Goal: Transaction & Acquisition: Purchase product/service

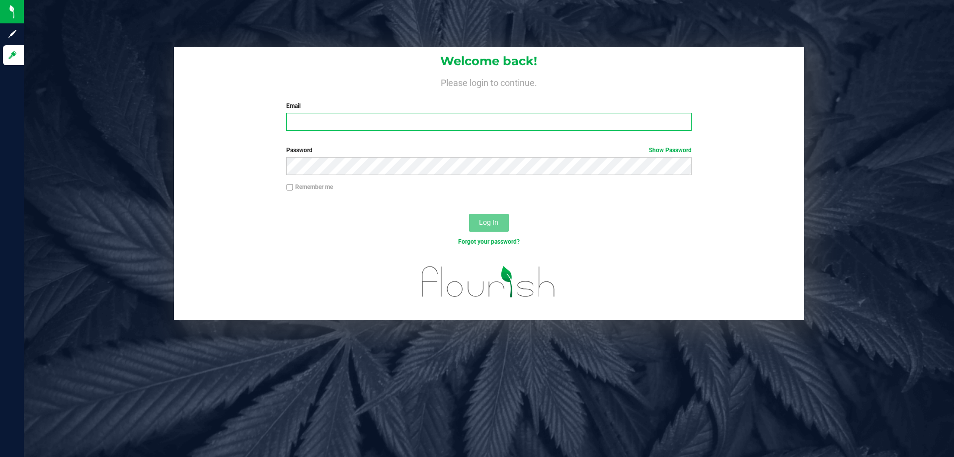
click at [356, 122] on input "Email" at bounding box center [488, 122] width 405 height 18
type input "[EMAIL_ADDRESS][DOMAIN_NAME]"
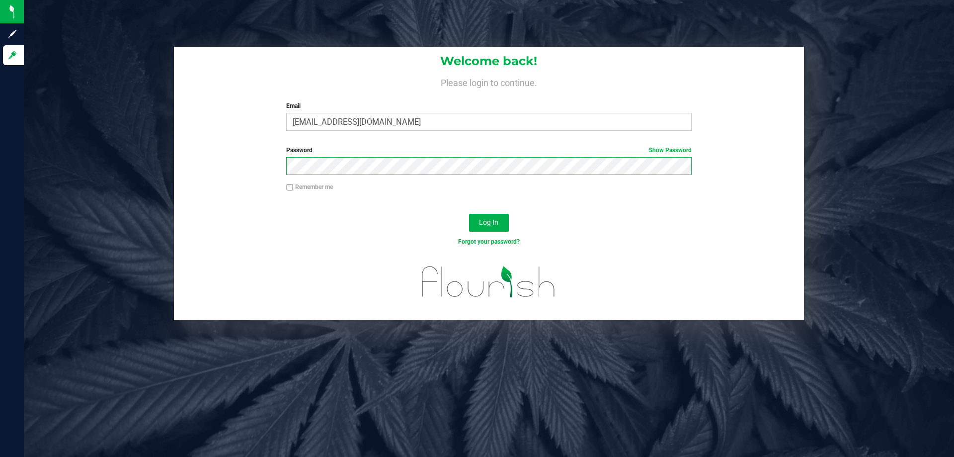
click at [469, 214] on button "Log In" at bounding box center [489, 223] width 40 height 18
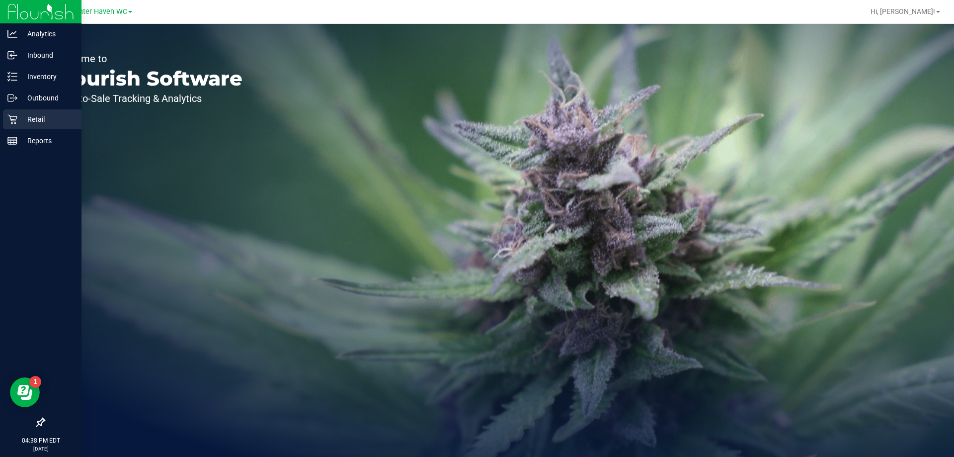
click at [19, 117] on p "Retail" at bounding box center [47, 119] width 60 height 12
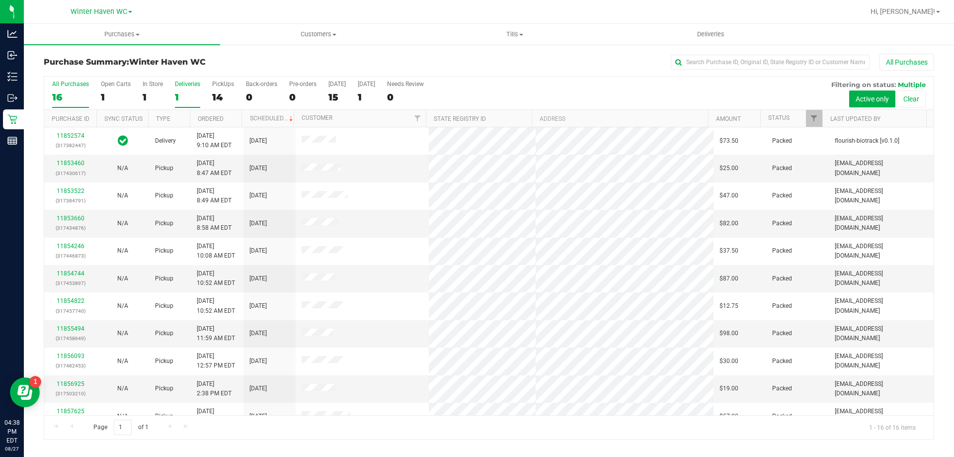
click at [187, 99] on div "1" at bounding box center [187, 96] width 25 height 11
click at [0, 0] on input "Deliveries 1" at bounding box center [0, 0] width 0 height 0
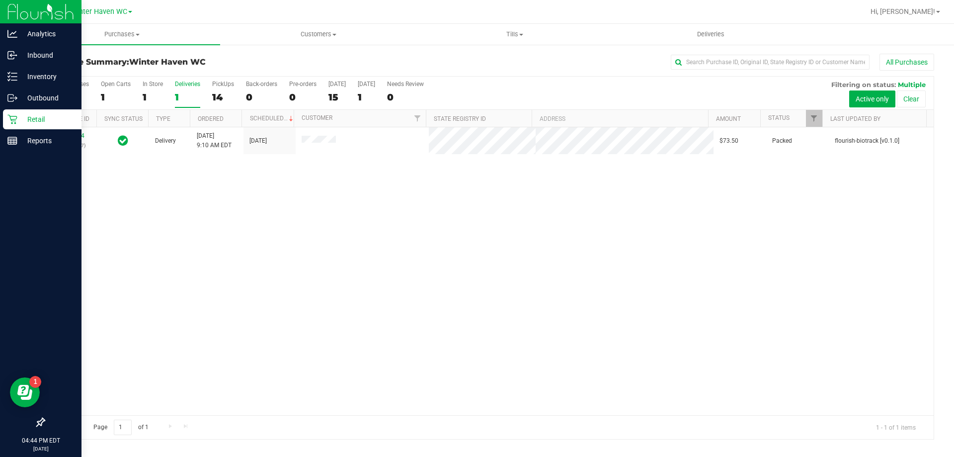
click at [33, 112] on div "Retail" at bounding box center [42, 119] width 79 height 20
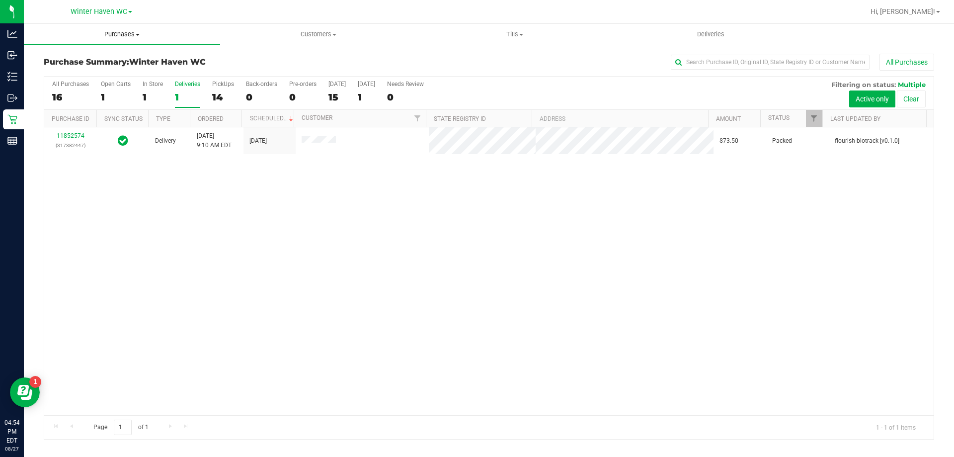
click at [138, 39] on uib-tab-heading "Purchases Summary of purchases Fulfillment All purchases" at bounding box center [122, 34] width 196 height 21
click at [120, 72] on li "Fulfillment" at bounding box center [122, 72] width 196 height 12
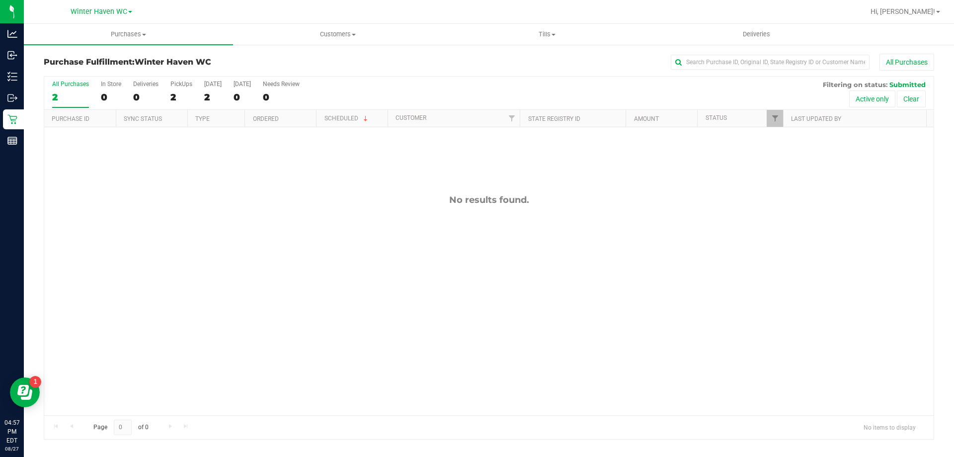
click at [742, 208] on div "No results found." at bounding box center [489, 304] width 890 height 355
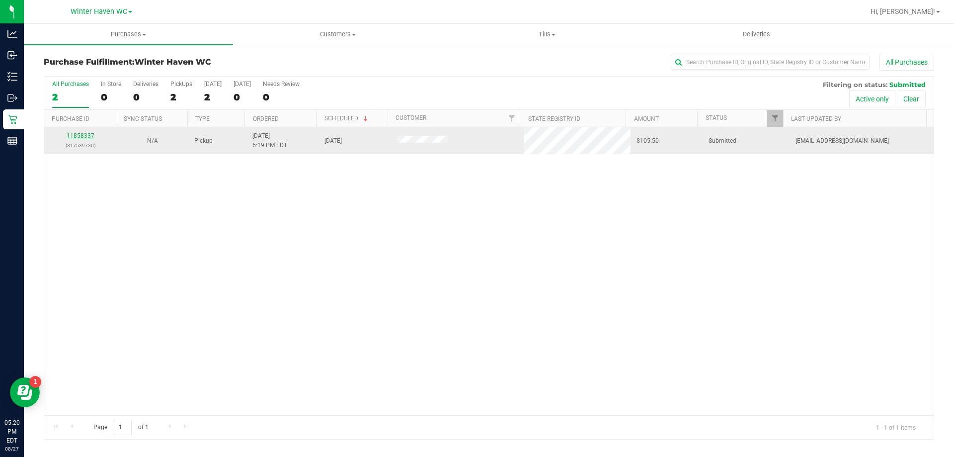
click at [90, 135] on link "11858337" at bounding box center [81, 135] width 28 height 7
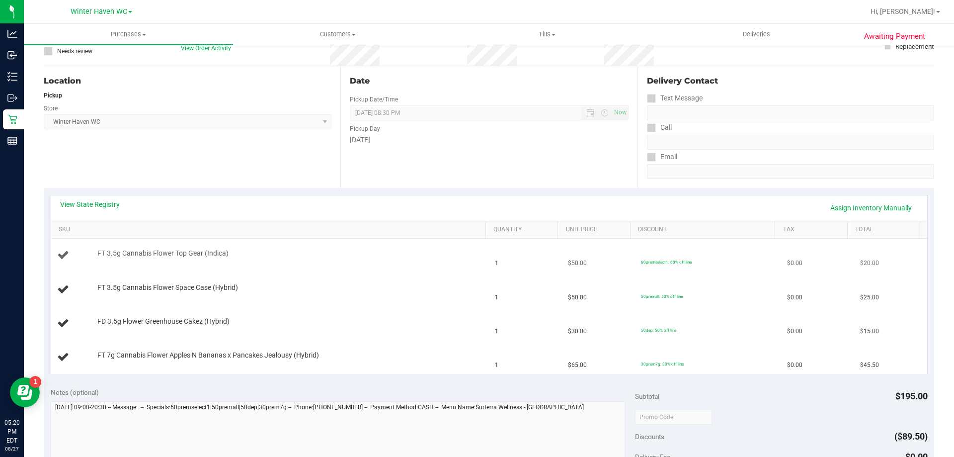
scroll to position [99, 0]
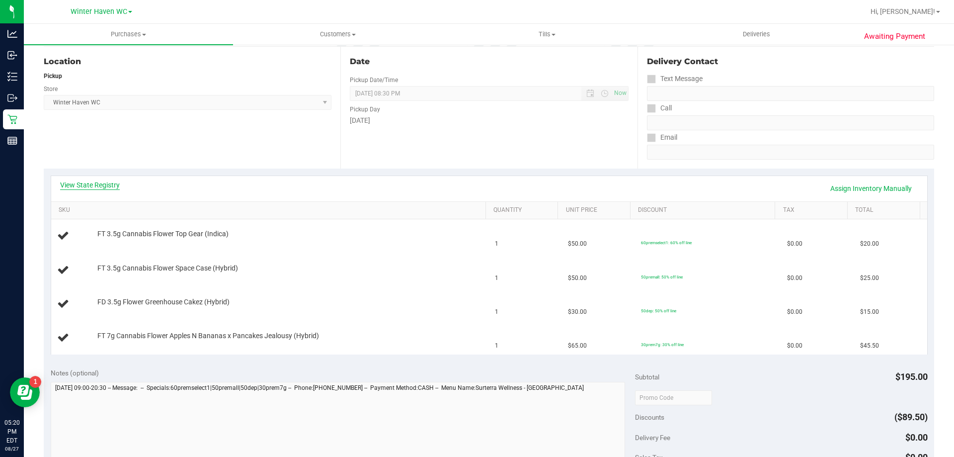
click at [105, 187] on link "View State Registry" at bounding box center [90, 185] width 60 height 10
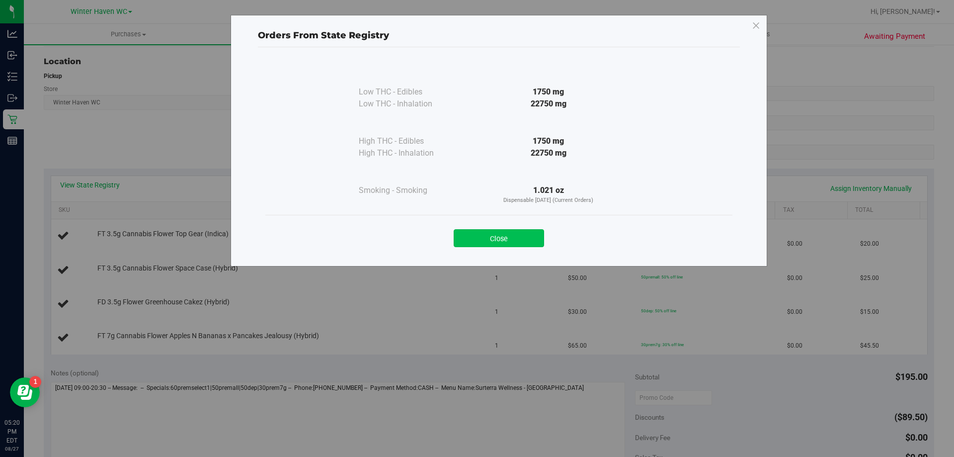
click at [485, 239] on button "Close" at bounding box center [499, 238] width 90 height 18
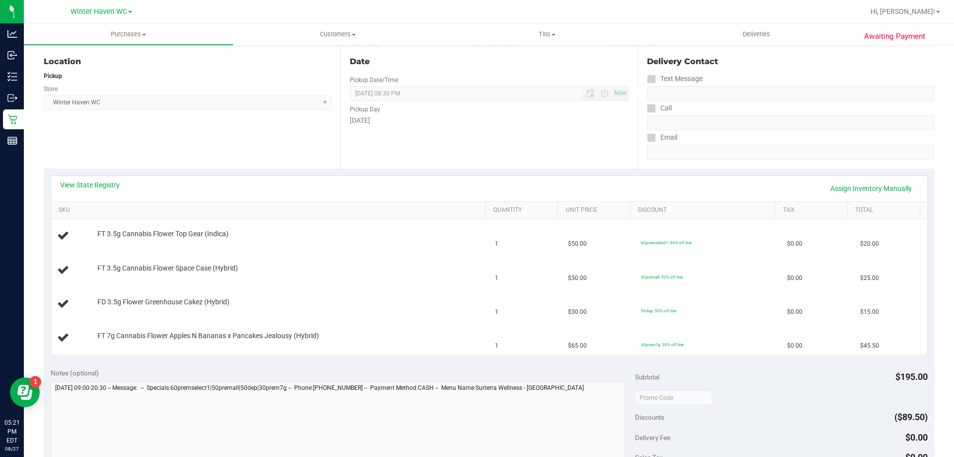
click at [429, 185] on div "View State Registry Assign Inventory Manually" at bounding box center [489, 188] width 858 height 17
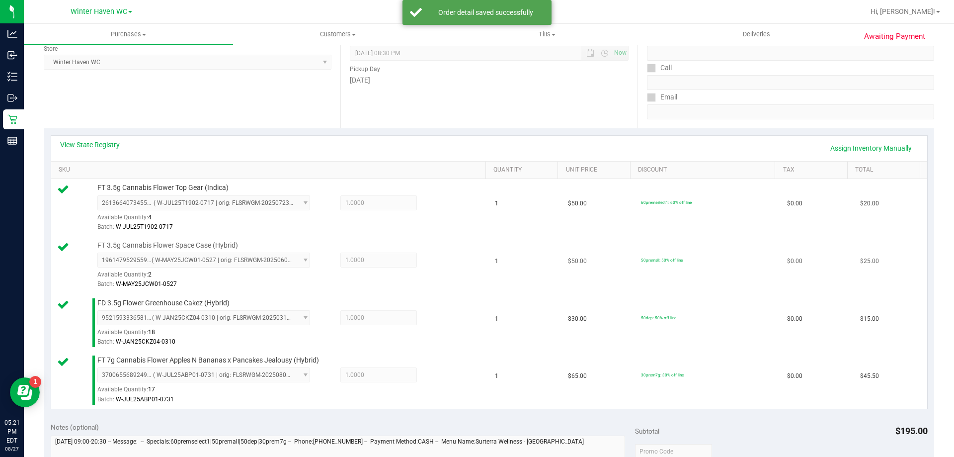
scroll to position [298, 0]
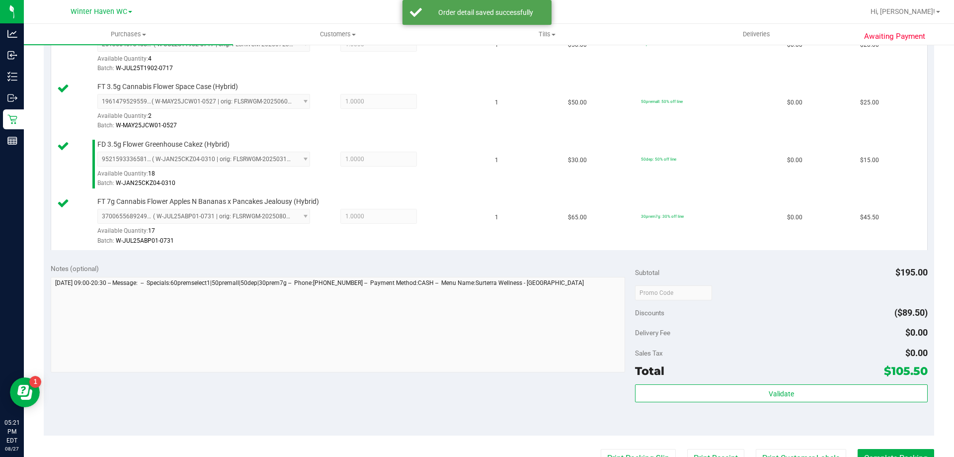
click at [734, 381] on div "Subtotal $195.00 Discounts ($89.50) Delivery Fee $0.00 Sales Tax $0.00 Total $1…" at bounding box center [781, 345] width 292 height 165
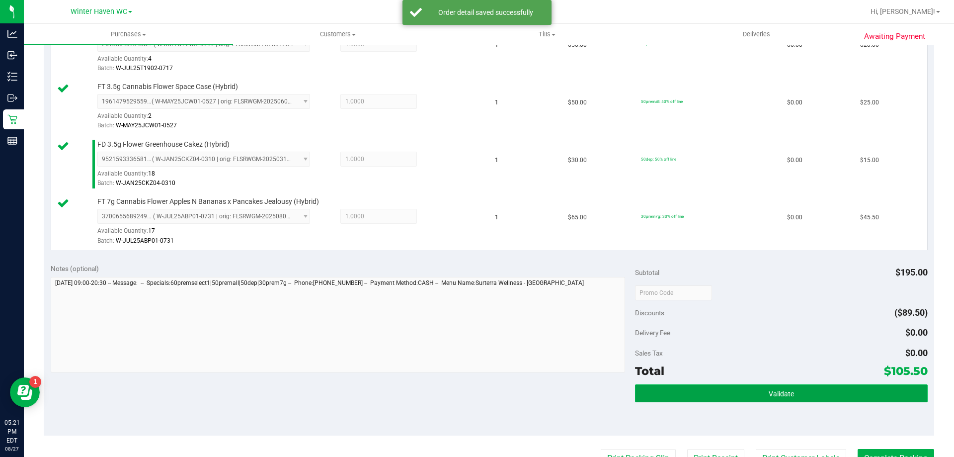
click at [734, 389] on button "Validate" at bounding box center [781, 393] width 292 height 18
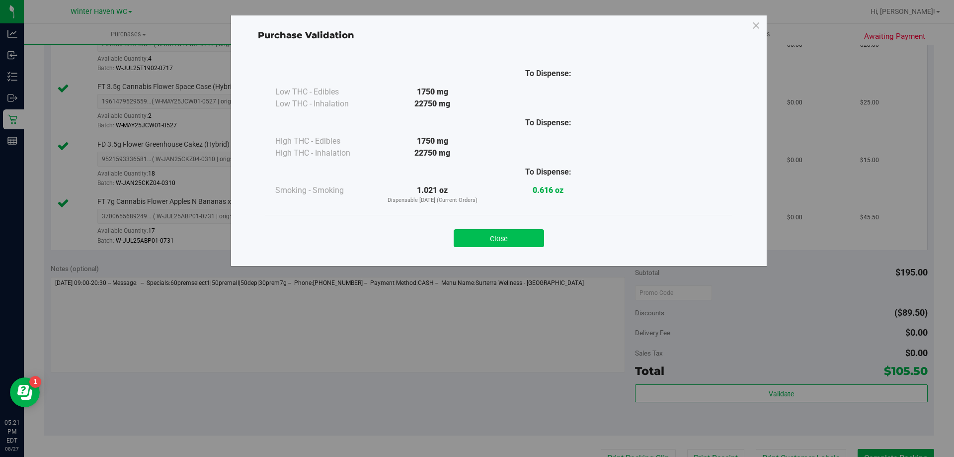
click at [501, 235] on button "Close" at bounding box center [499, 238] width 90 height 18
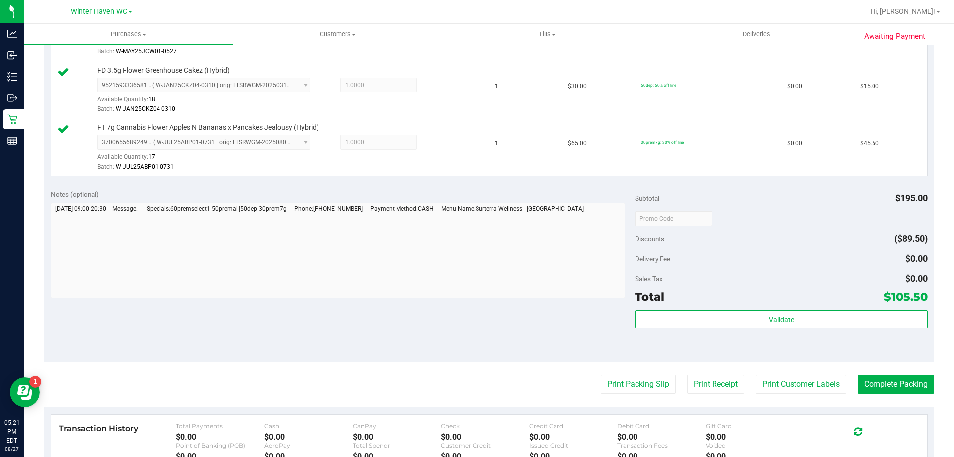
scroll to position [447, 0]
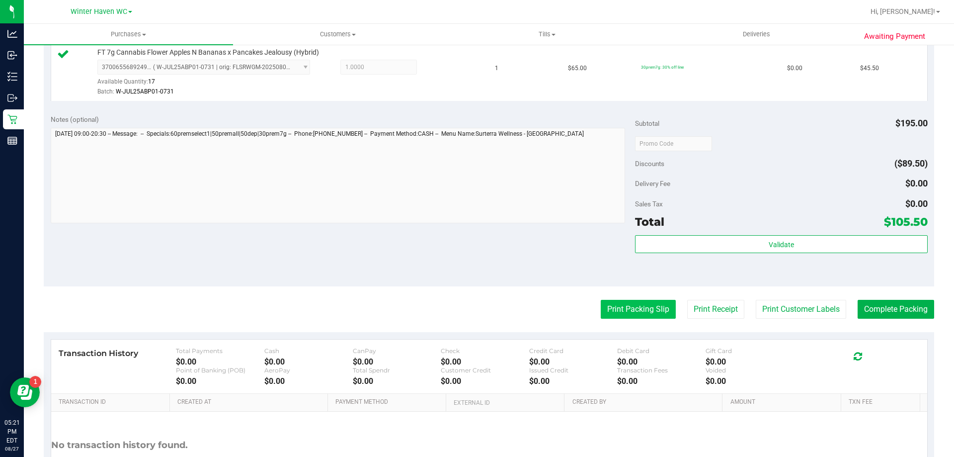
click at [649, 314] on button "Print Packing Slip" at bounding box center [638, 309] width 75 height 19
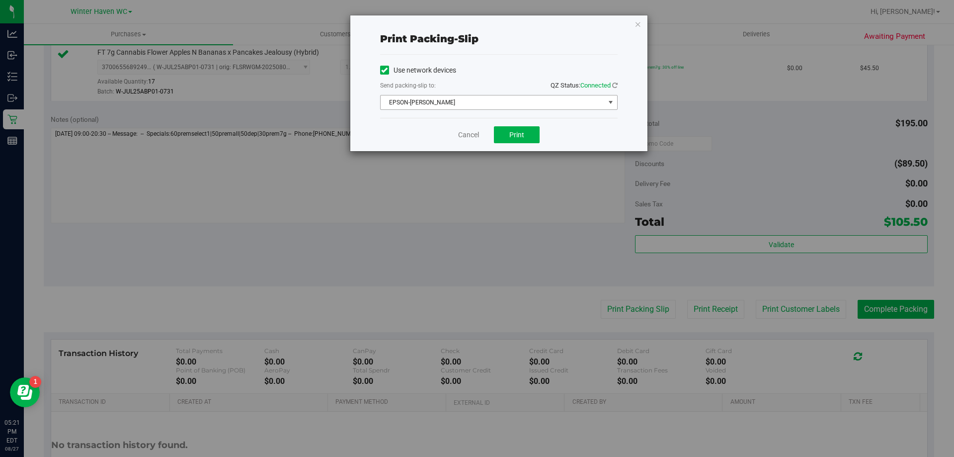
click at [525, 107] on span "EPSON-[PERSON_NAME]" at bounding box center [493, 102] width 224 height 14
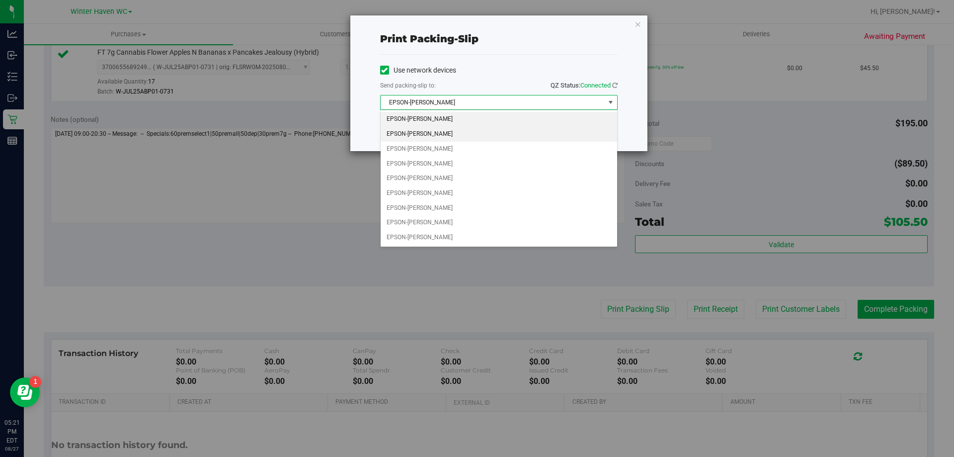
click at [452, 135] on li "EPSON-[PERSON_NAME]" at bounding box center [499, 134] width 237 height 15
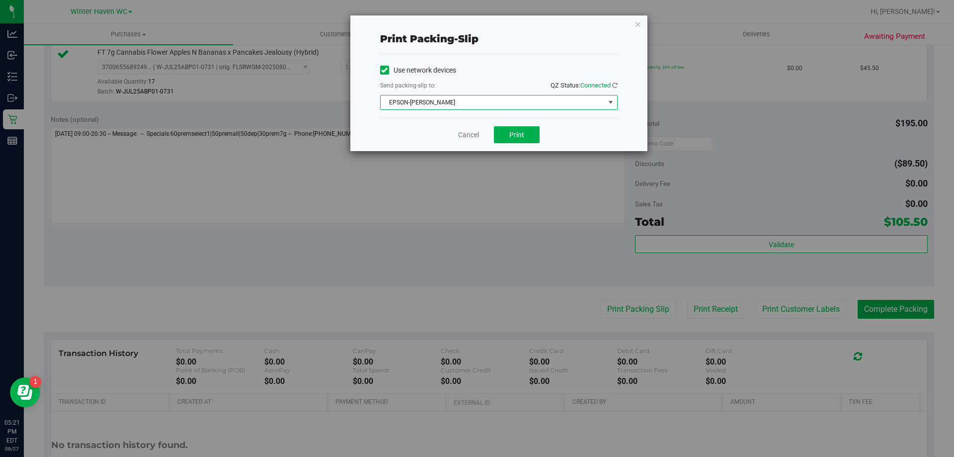
click at [514, 90] on div "Send packing-slip to: QZ Status: Connected" at bounding box center [499, 86] width 238 height 12
click at [506, 107] on span "EPSON-[PERSON_NAME]" at bounding box center [493, 102] width 224 height 14
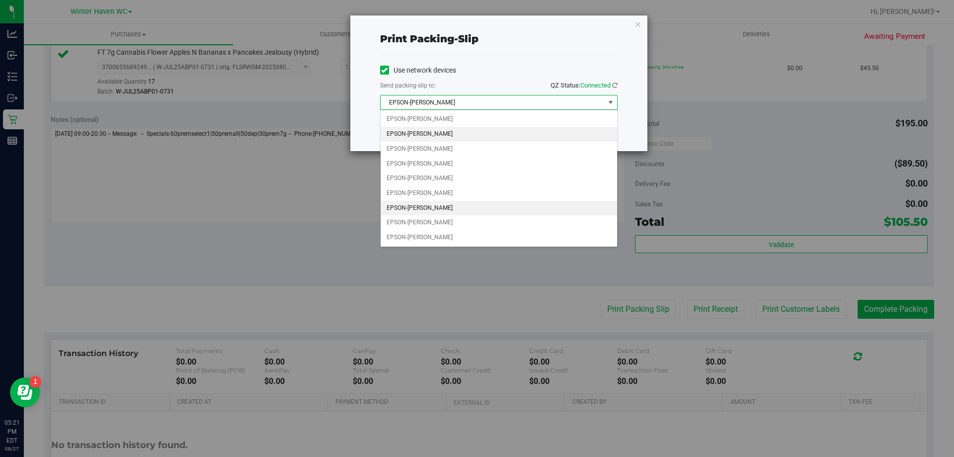
click at [468, 201] on li "EPSON-[PERSON_NAME]" at bounding box center [499, 208] width 237 height 15
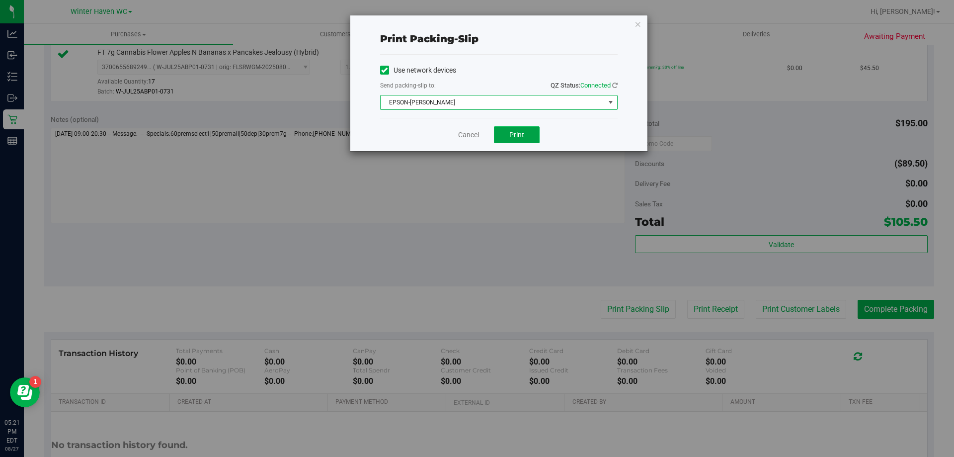
click at [528, 131] on button "Print" at bounding box center [517, 134] width 46 height 17
click at [461, 137] on link "Cancel" at bounding box center [468, 135] width 21 height 10
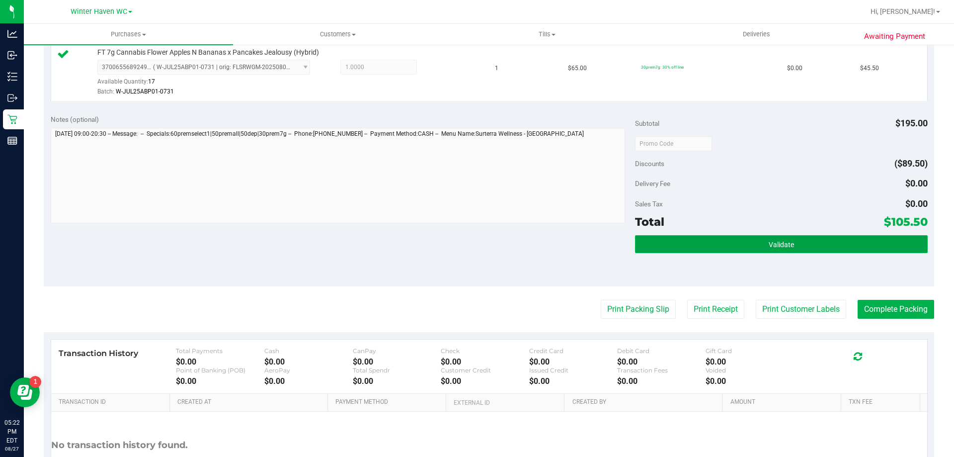
click at [767, 248] on button "Validate" at bounding box center [781, 244] width 292 height 18
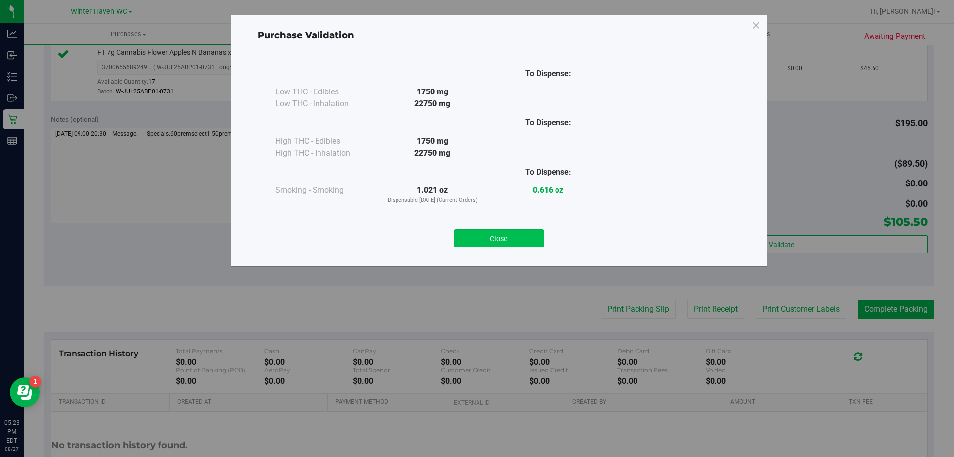
click at [494, 242] on button "Close" at bounding box center [499, 238] width 90 height 18
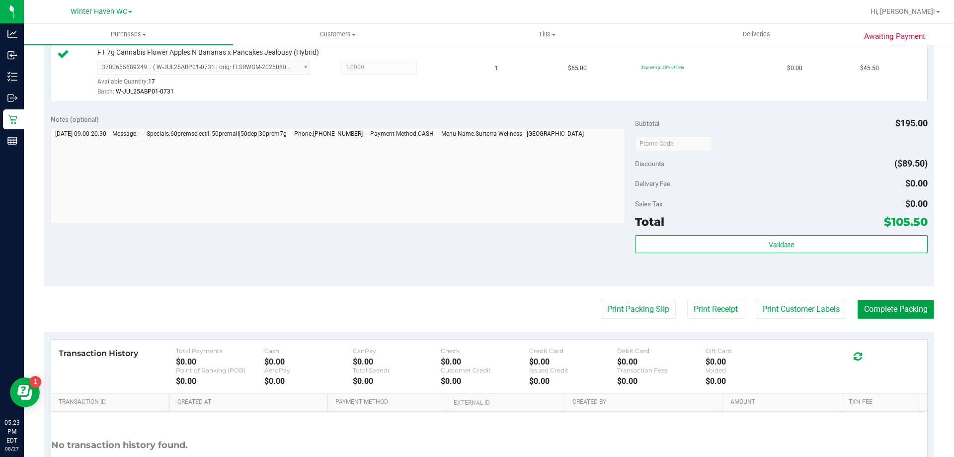
click at [897, 305] on button "Complete Packing" at bounding box center [896, 309] width 77 height 19
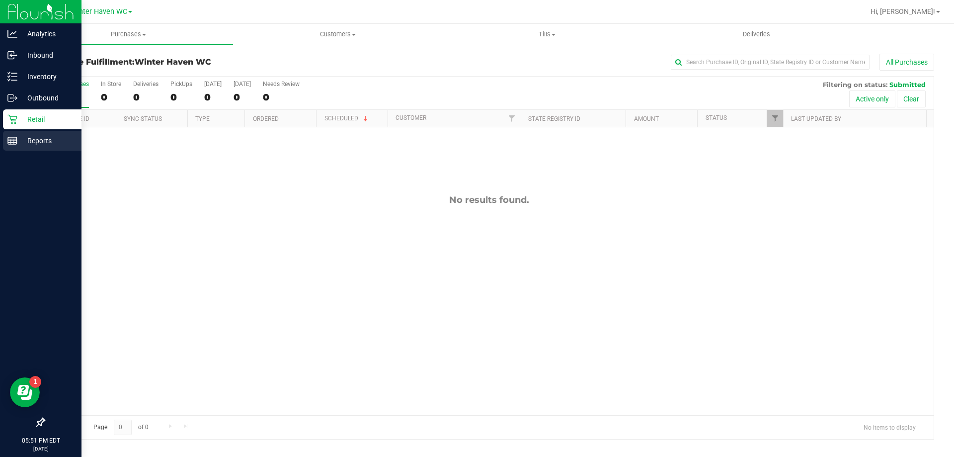
click at [19, 138] on p "Reports" at bounding box center [47, 141] width 60 height 12
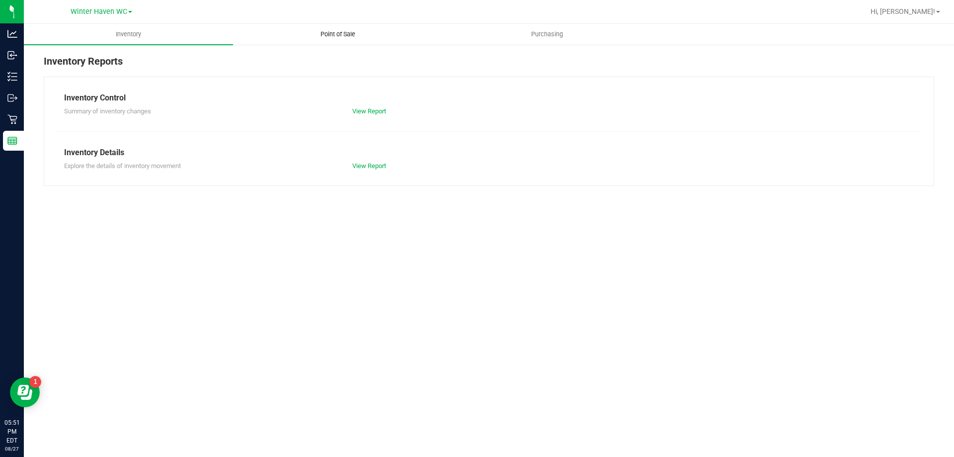
click at [351, 32] on span "Point of Sale" at bounding box center [338, 34] width 62 height 9
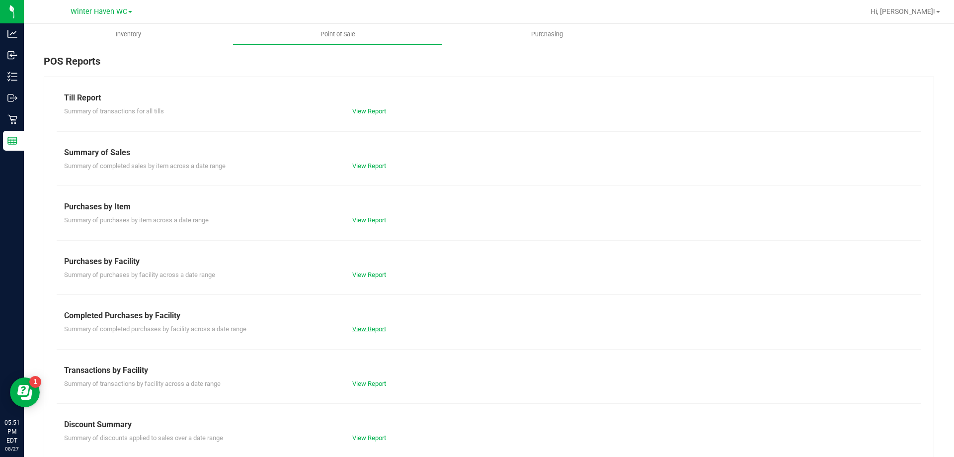
click at [360, 330] on link "View Report" at bounding box center [369, 328] width 34 height 7
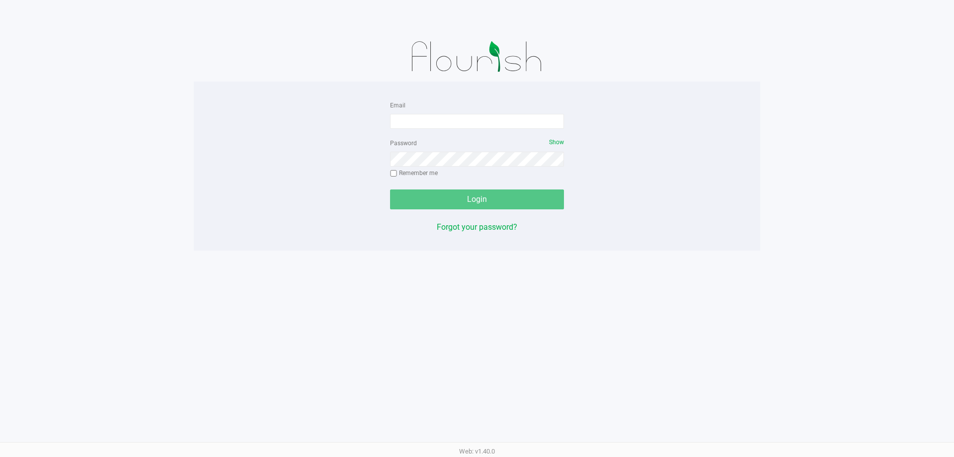
click at [497, 129] on form "Email Password Show Remember me Login" at bounding box center [477, 154] width 174 height 110
click at [487, 125] on input "Email" at bounding box center [477, 121] width 174 height 15
type input "[EMAIL_ADDRESS][DOMAIN_NAME]"
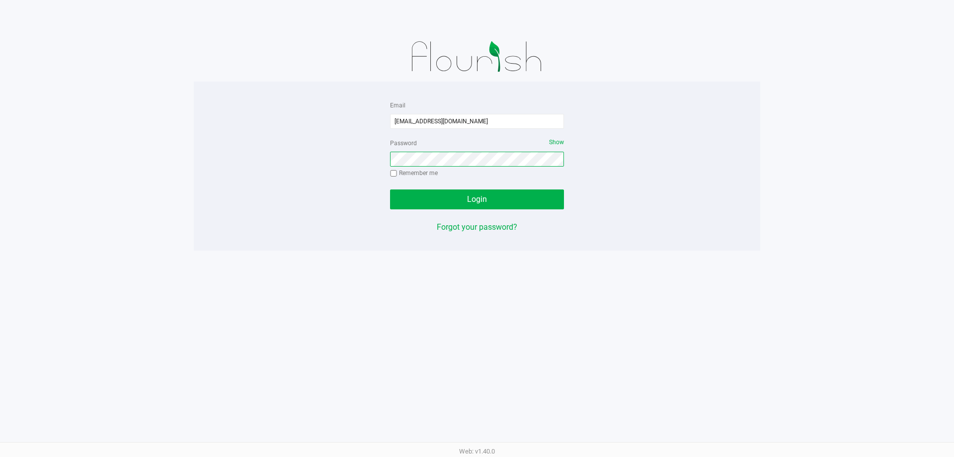
click at [390, 189] on button "Login" at bounding box center [477, 199] width 174 height 20
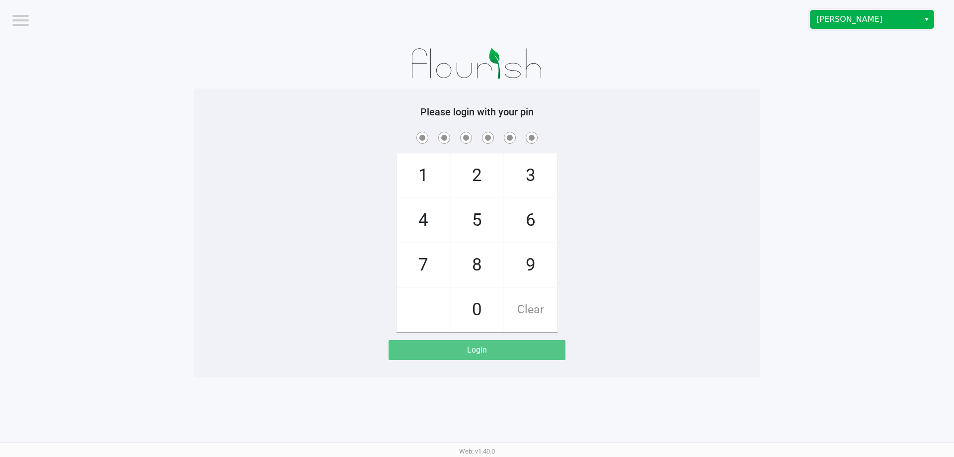
click at [856, 23] on span "[PERSON_NAME]" at bounding box center [865, 19] width 97 height 12
click at [831, 79] on li "Winter Haven WC" at bounding box center [872, 85] width 123 height 16
click at [757, 128] on div "Please login with your pin 1 4 7 2 5 8 0 3 6 9 Clear Login" at bounding box center [477, 233] width 567 height 254
click at [581, 166] on div "1 4 7 2 5 8 0 3 6 9 Clear" at bounding box center [477, 231] width 567 height 202
checkbox input "true"
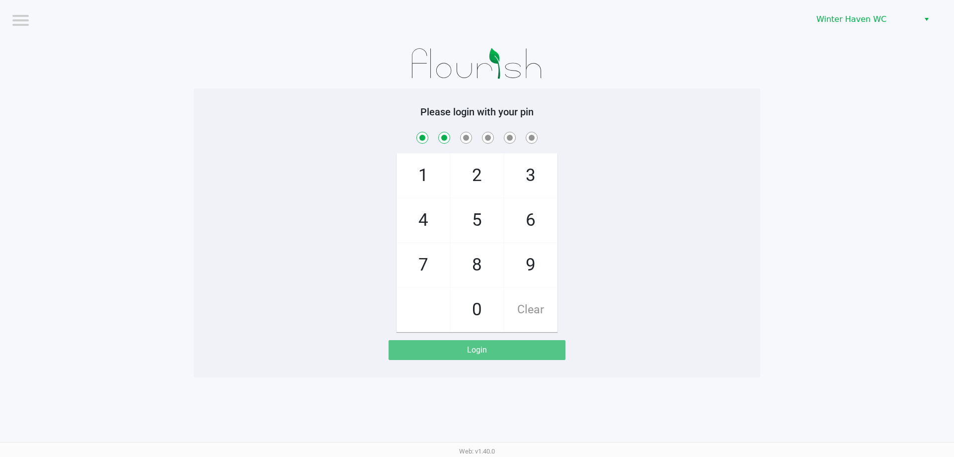
checkbox input "true"
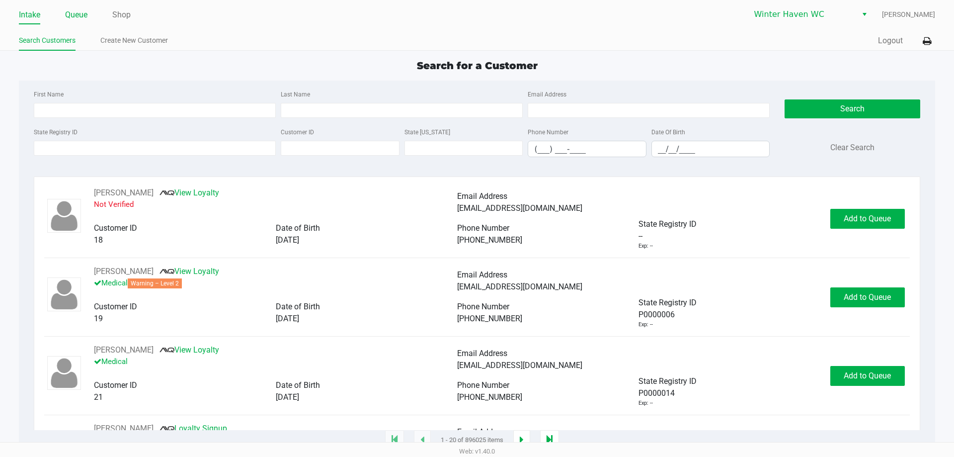
click at [73, 14] on link "Queue" at bounding box center [76, 15] width 22 height 14
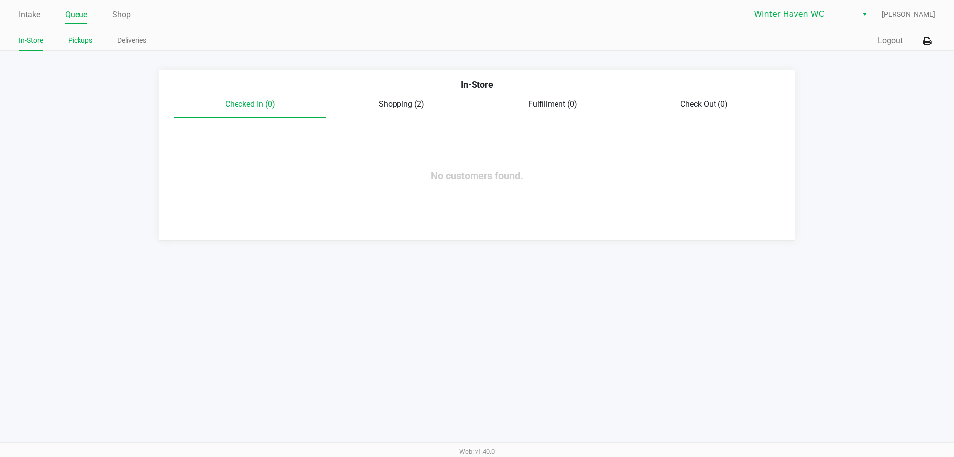
click at [78, 37] on link "Pickups" at bounding box center [80, 40] width 24 height 12
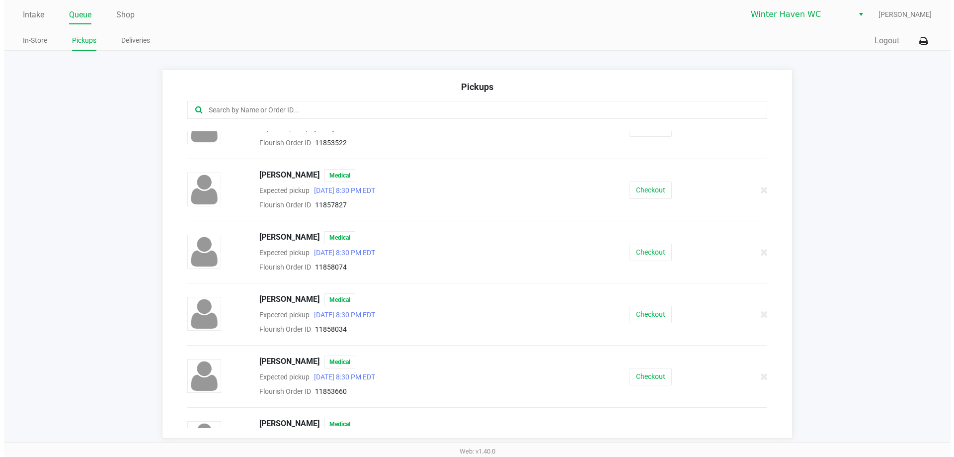
scroll to position [398, 0]
drag, startPoint x: 612, startPoint y: 318, endPoint x: 619, endPoint y: 315, distance: 7.4
click at [613, 318] on div "Checkout" at bounding box center [647, 313] width 149 height 17
click at [619, 315] on div "Checkout" at bounding box center [647, 313] width 149 height 17
click at [635, 317] on button "Checkout" at bounding box center [647, 313] width 42 height 17
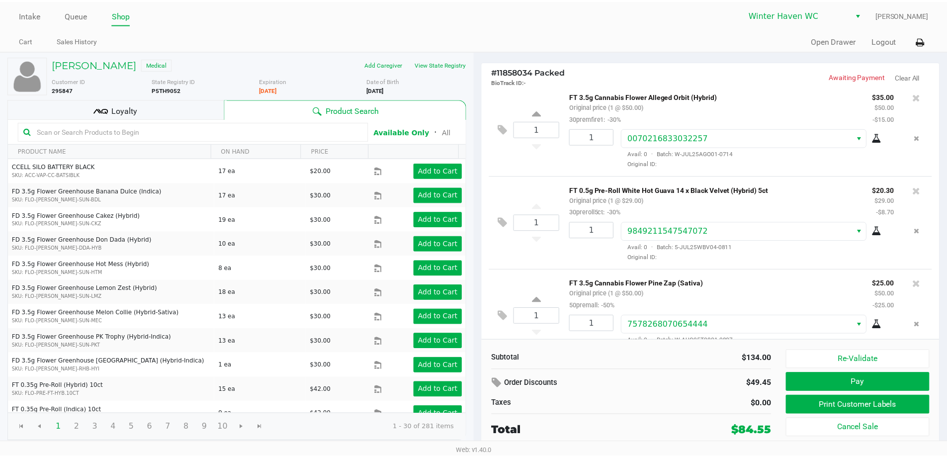
scroll to position [124, 0]
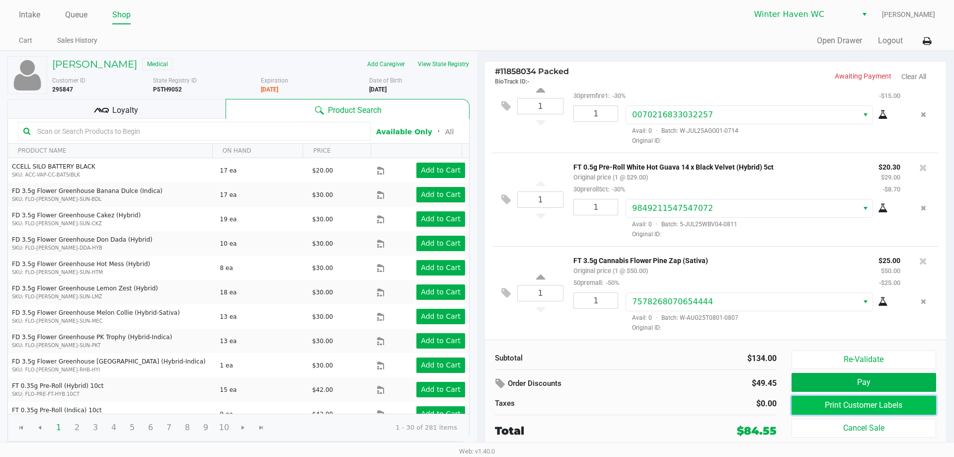
click at [839, 405] on button "Print Customer Labels" at bounding box center [864, 405] width 145 height 19
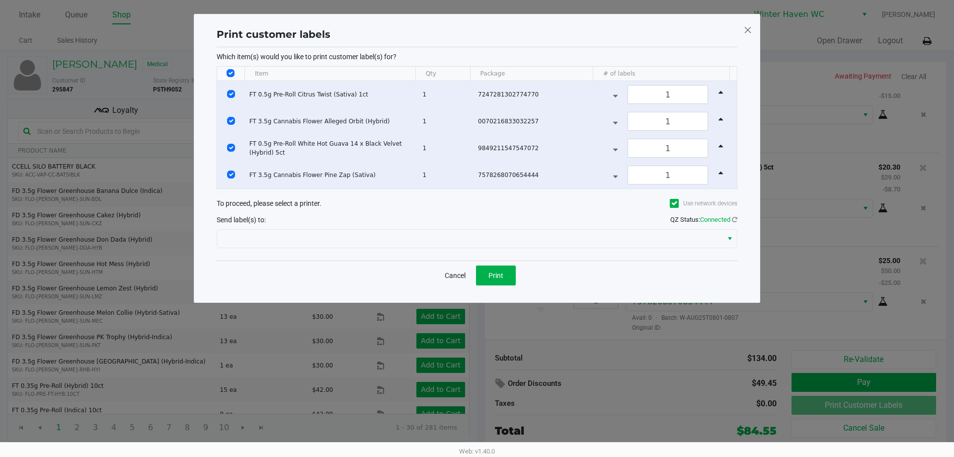
click at [454, 223] on div "Send label(s) to: QZ Status: Connected" at bounding box center [477, 219] width 521 height 14
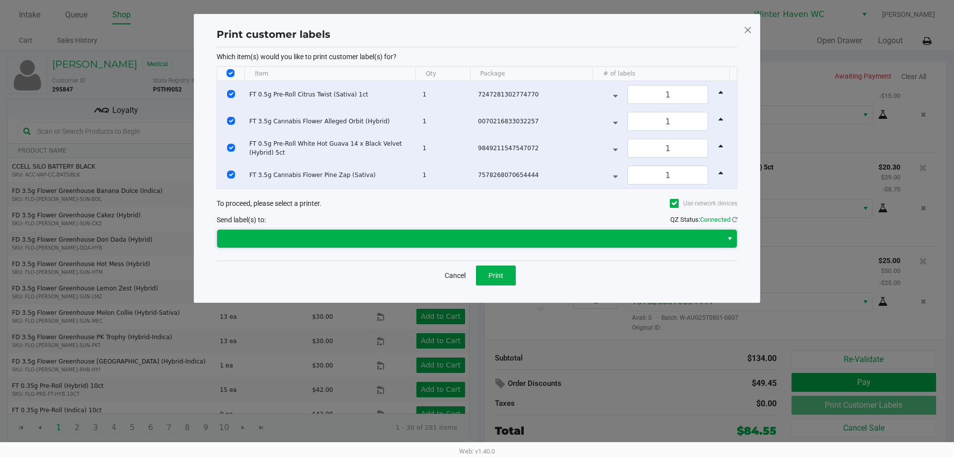
click at [445, 235] on span at bounding box center [470, 239] width 494 height 12
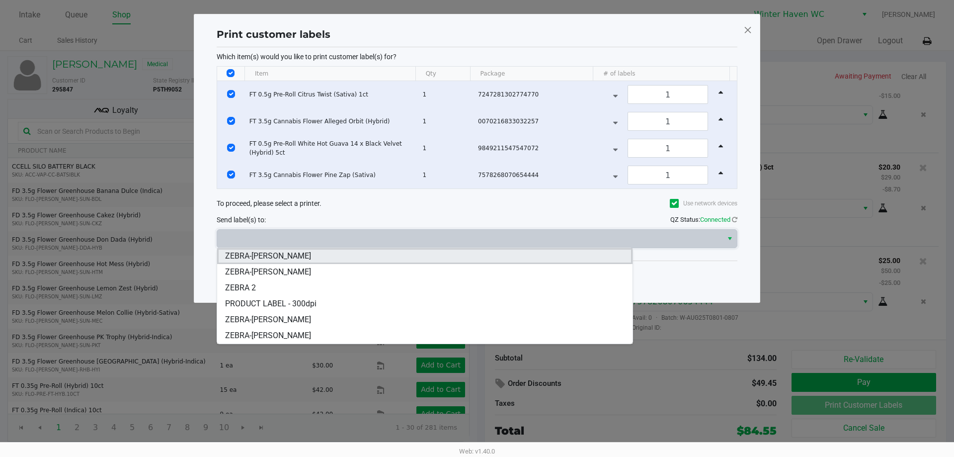
click at [287, 258] on span "ZEBRA-JAMES-OTTO" at bounding box center [268, 256] width 86 height 12
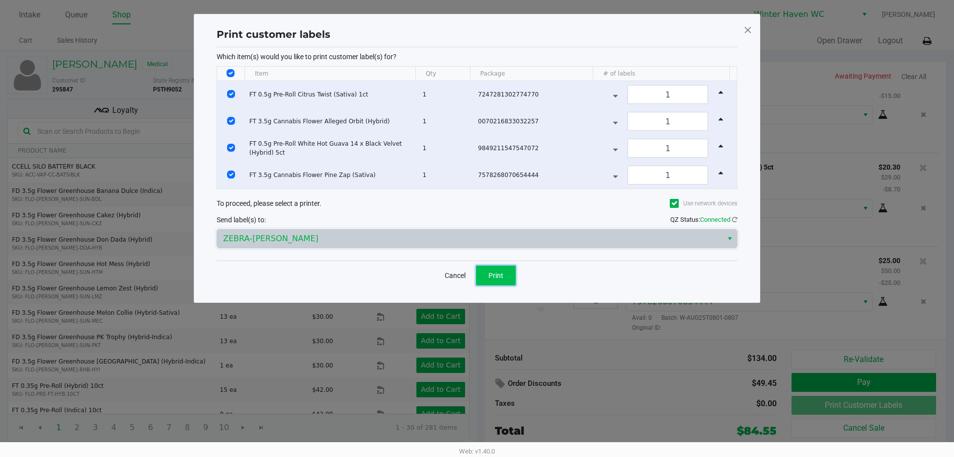
click at [503, 277] on span "Print" at bounding box center [496, 275] width 15 height 8
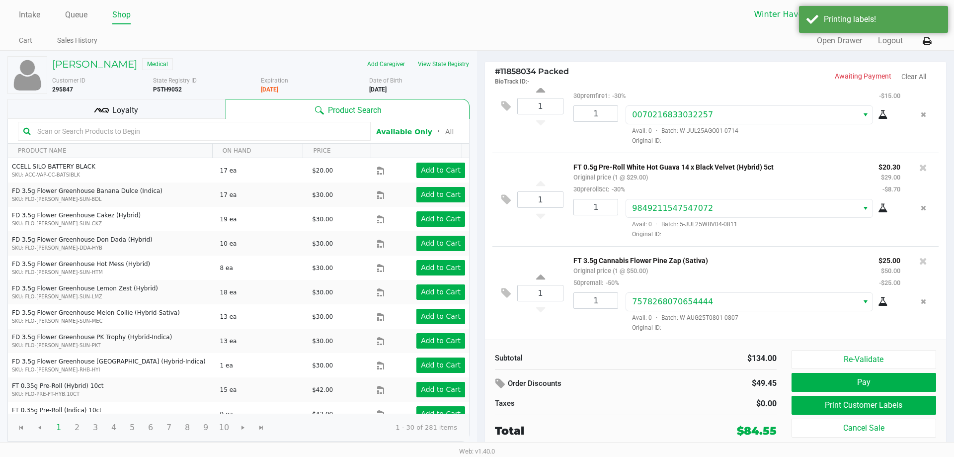
click at [120, 107] on span "Loyalty" at bounding box center [125, 110] width 26 height 12
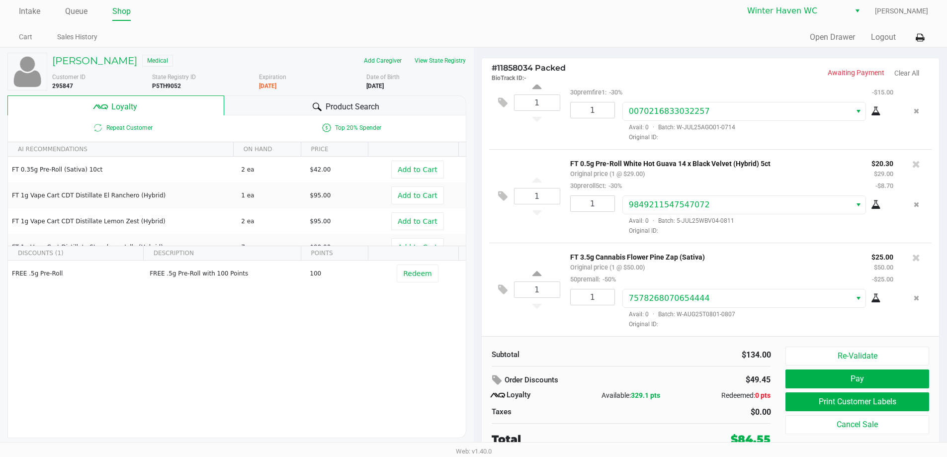
scroll to position [4, 0]
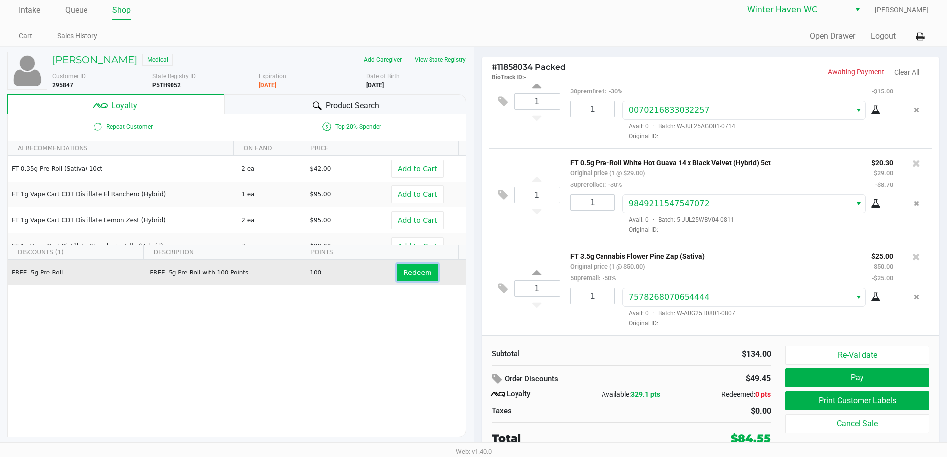
click at [413, 279] on button "Redeem" at bounding box center [417, 272] width 41 height 18
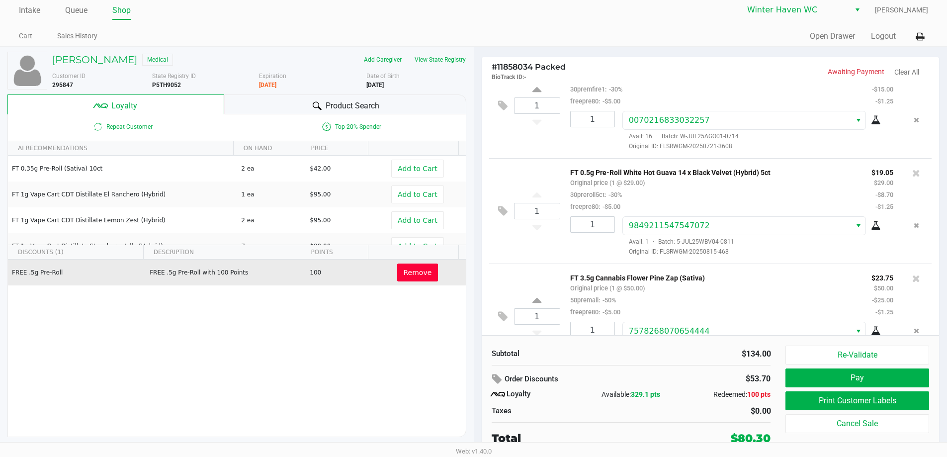
scroll to position [160, 0]
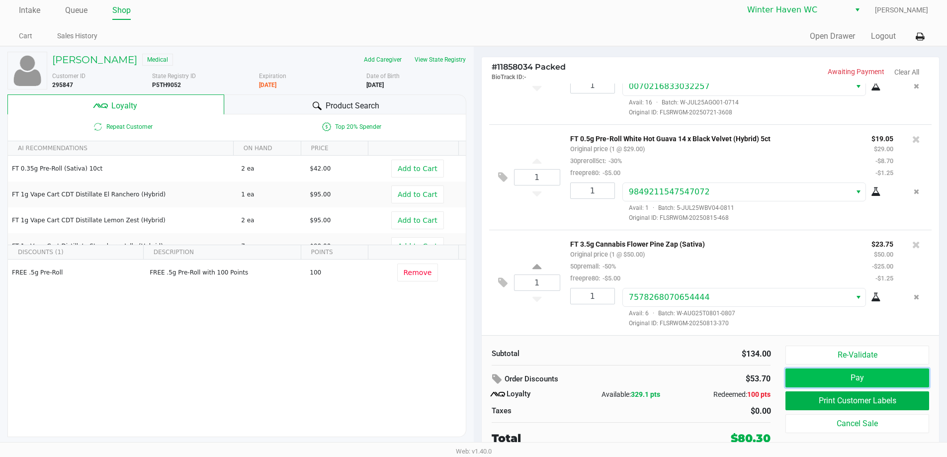
click at [838, 384] on button "Pay" at bounding box center [856, 377] width 143 height 19
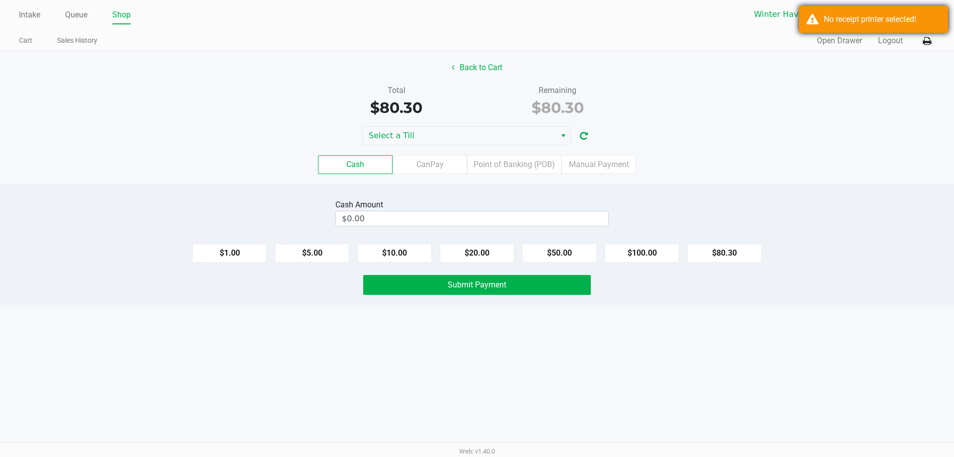
click at [810, 17] on div "No receipt printer selected!" at bounding box center [873, 19] width 149 height 27
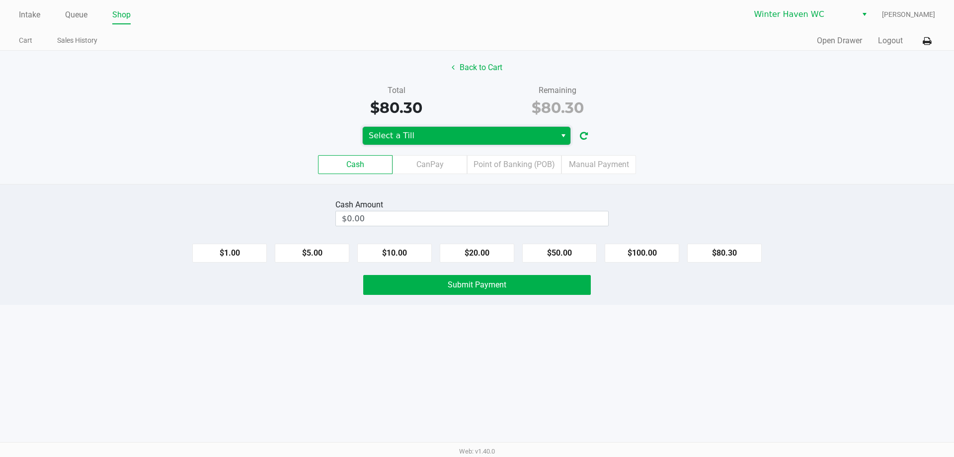
click at [500, 129] on span "Select a Till" at bounding box center [459, 136] width 193 height 18
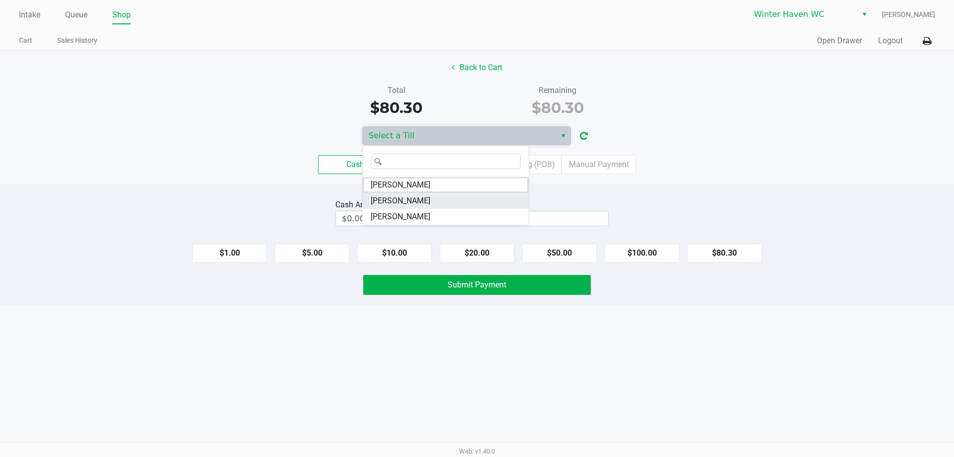
click at [420, 201] on li "JAMES-OTTO" at bounding box center [446, 201] width 166 height 16
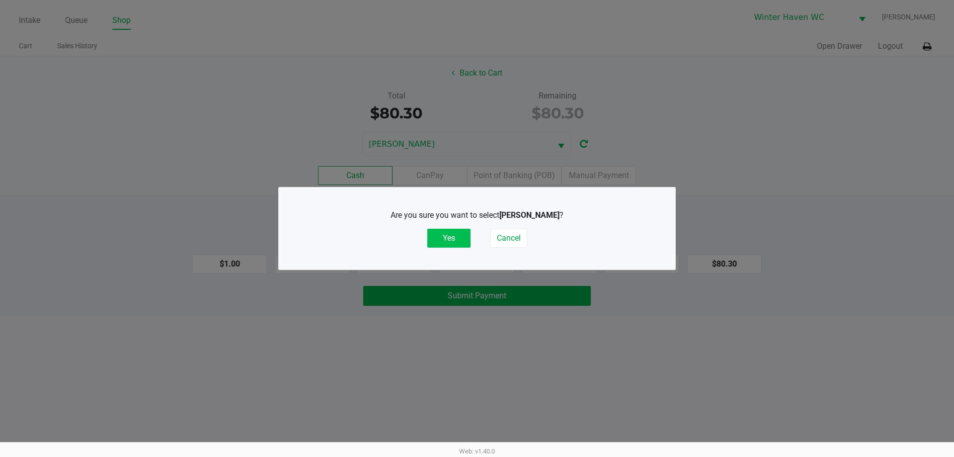
click at [461, 247] on button "Yes" at bounding box center [448, 238] width 43 height 19
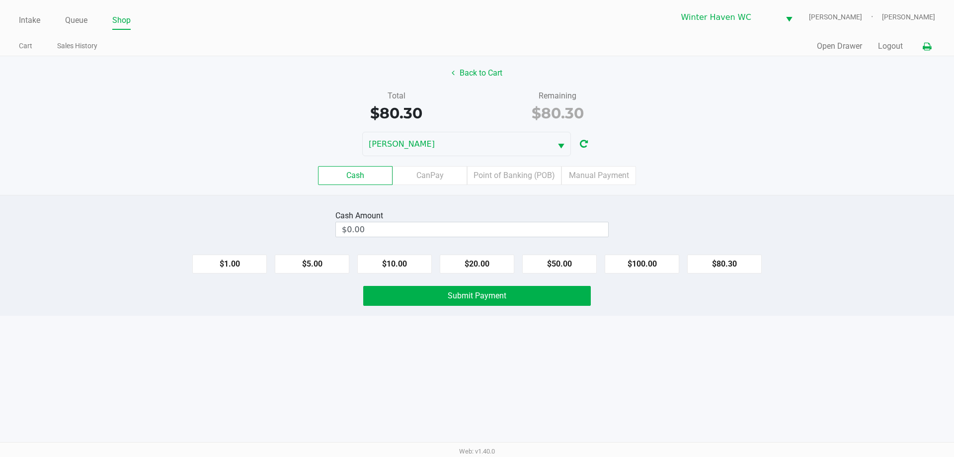
click at [924, 49] on icon at bounding box center [927, 46] width 8 height 7
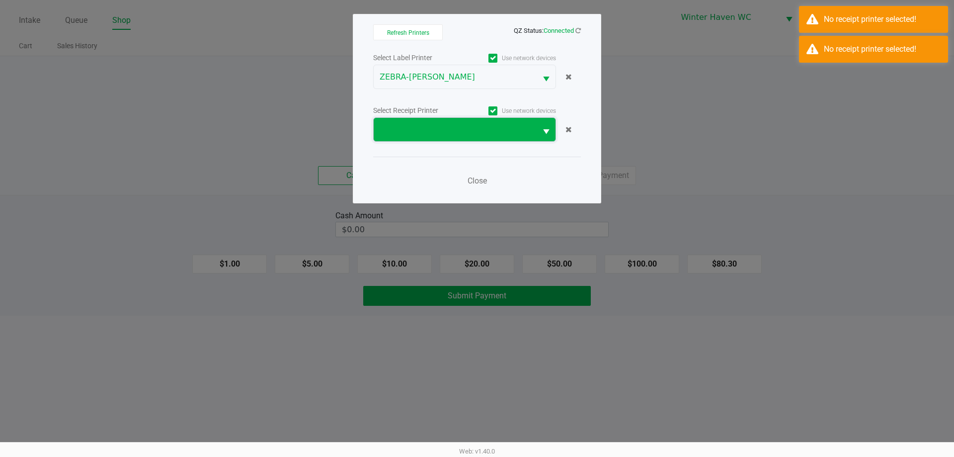
click at [421, 130] on span at bounding box center [455, 130] width 151 height 12
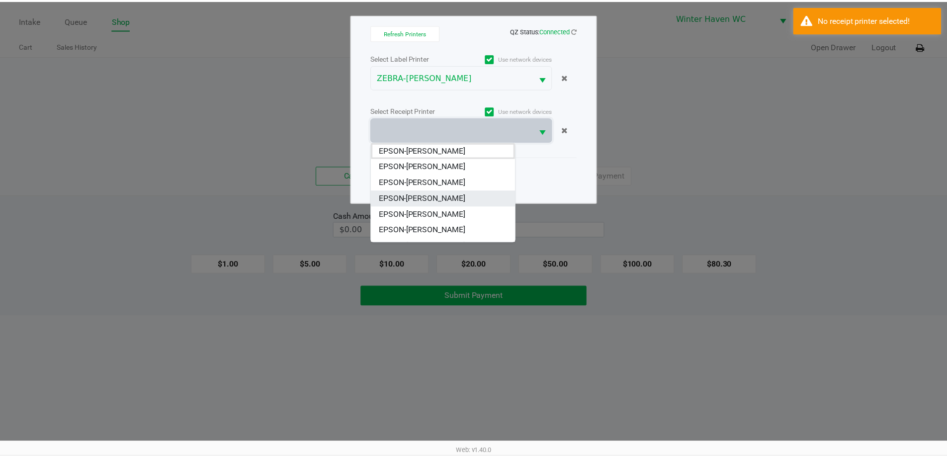
scroll to position [44, 0]
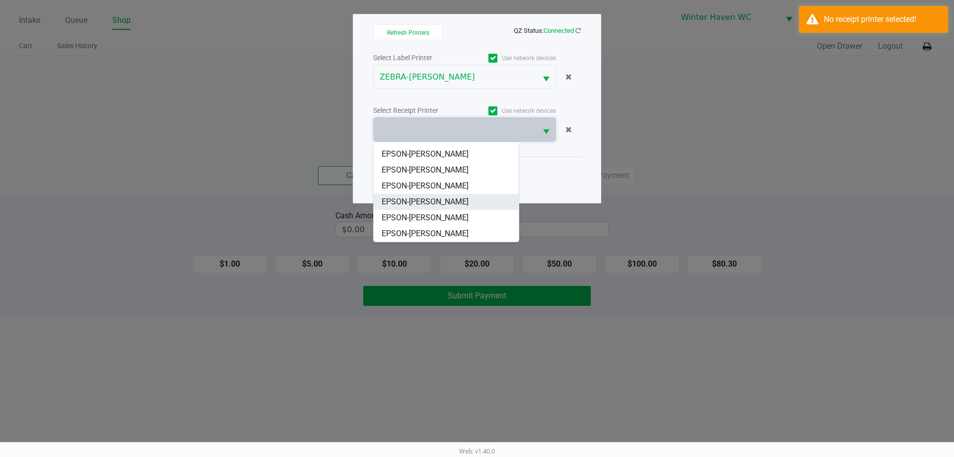
click at [464, 207] on li "EPSON-[PERSON_NAME]" at bounding box center [446, 202] width 145 height 16
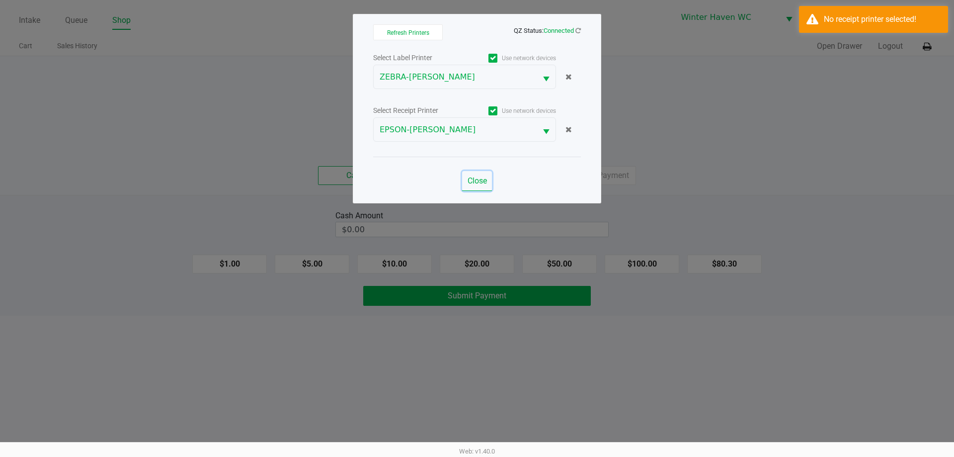
click at [478, 181] on span "Close" at bounding box center [477, 180] width 19 height 9
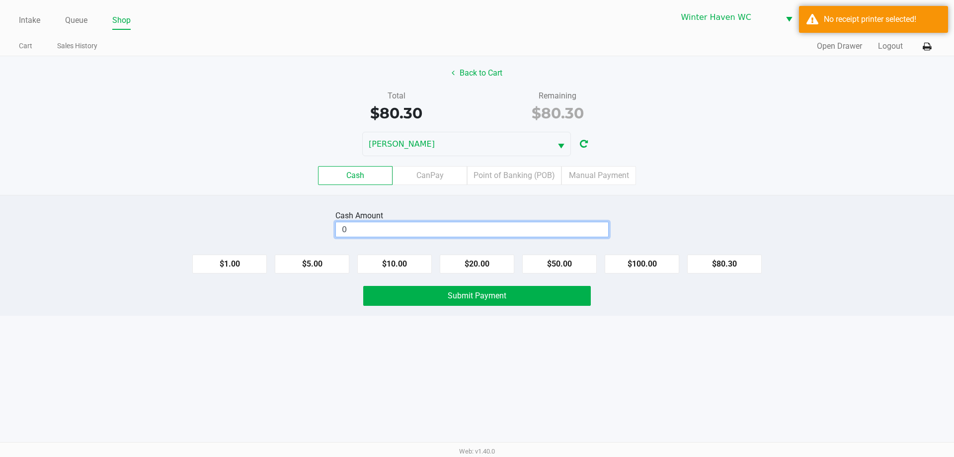
click at [461, 224] on input "0" at bounding box center [472, 229] width 272 height 14
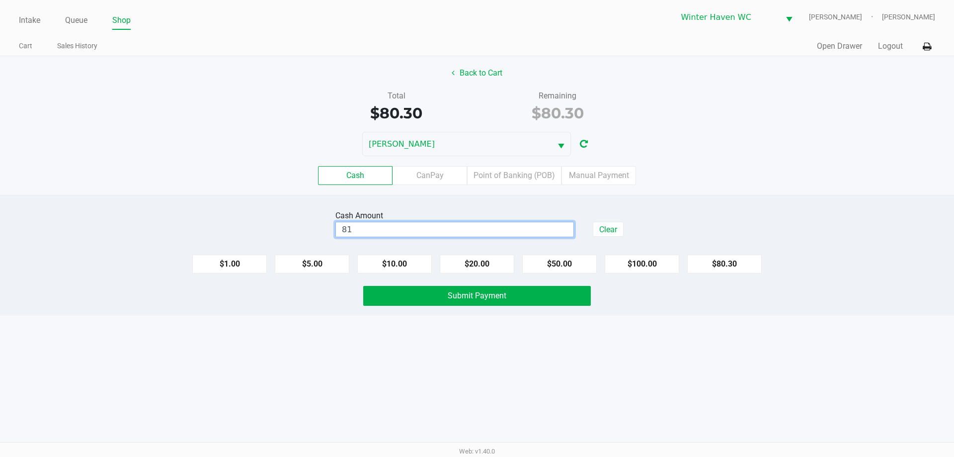
type input "$81.00"
click at [457, 403] on div "Intake Queue Shop Winter Haven WC JAMES-OTTO Ian Albritton Cart Sales History Q…" at bounding box center [477, 228] width 954 height 457
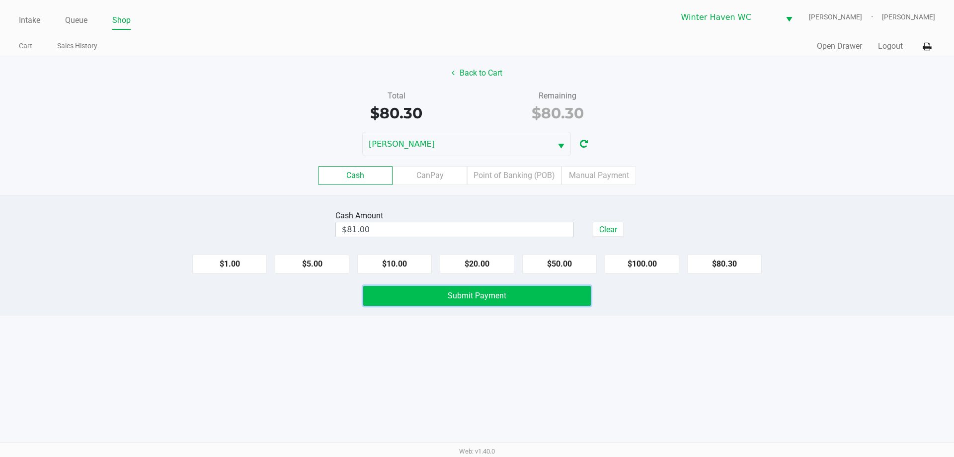
click at [504, 301] on button "Submit Payment" at bounding box center [477, 296] width 228 height 20
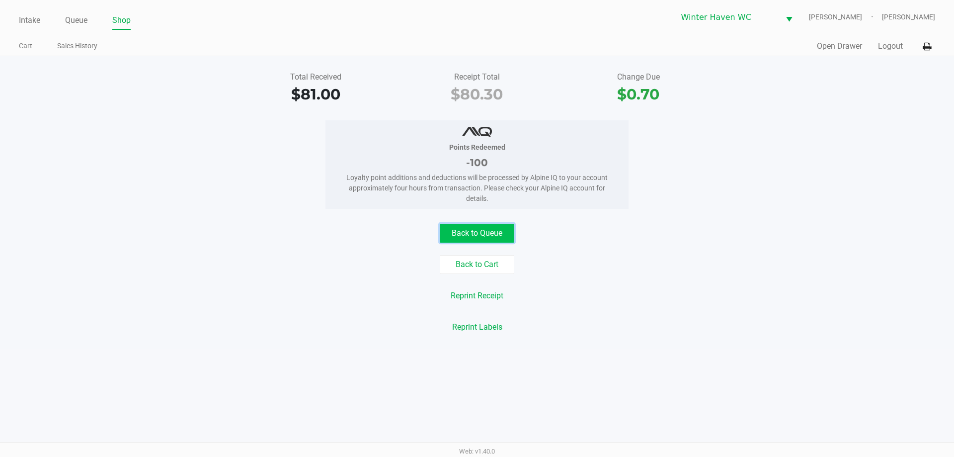
click at [482, 231] on button "Back to Queue" at bounding box center [477, 233] width 75 height 19
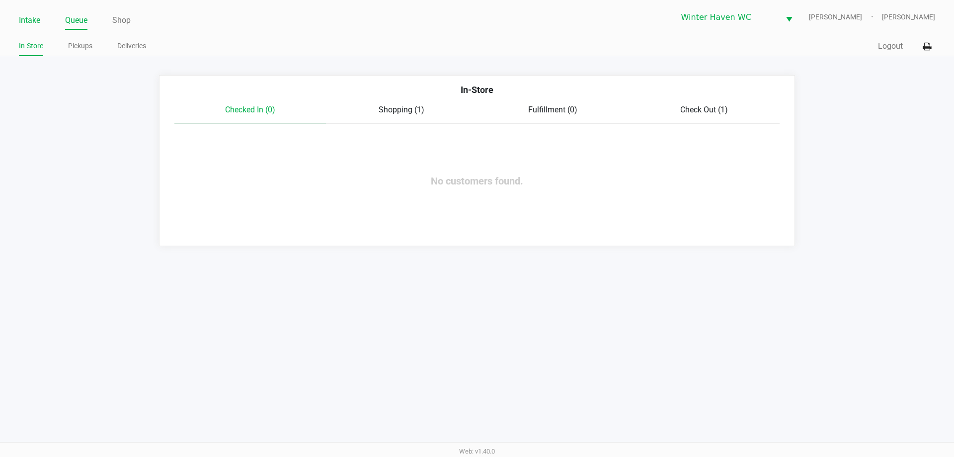
click at [25, 18] on link "Intake" at bounding box center [29, 20] width 21 height 14
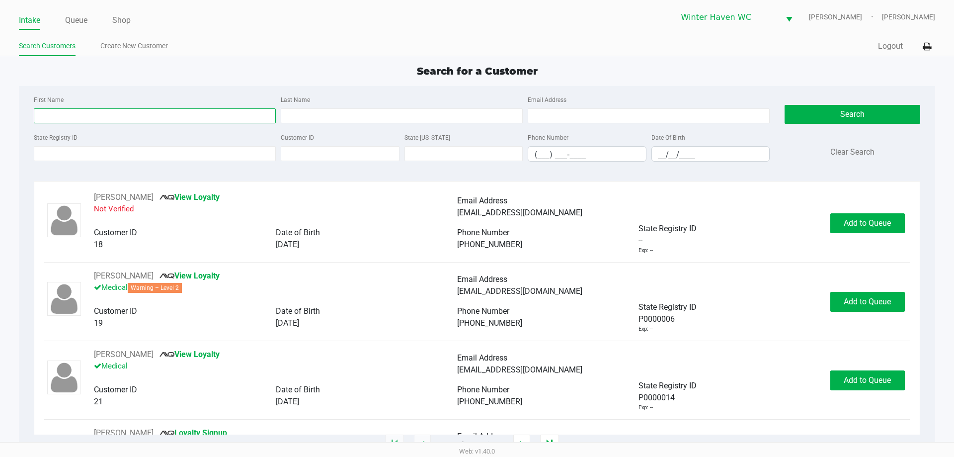
click at [186, 119] on input "First Name" at bounding box center [155, 115] width 242 height 15
type input "bailey"
click at [324, 118] on input "Last Name" at bounding box center [402, 115] width 242 height 15
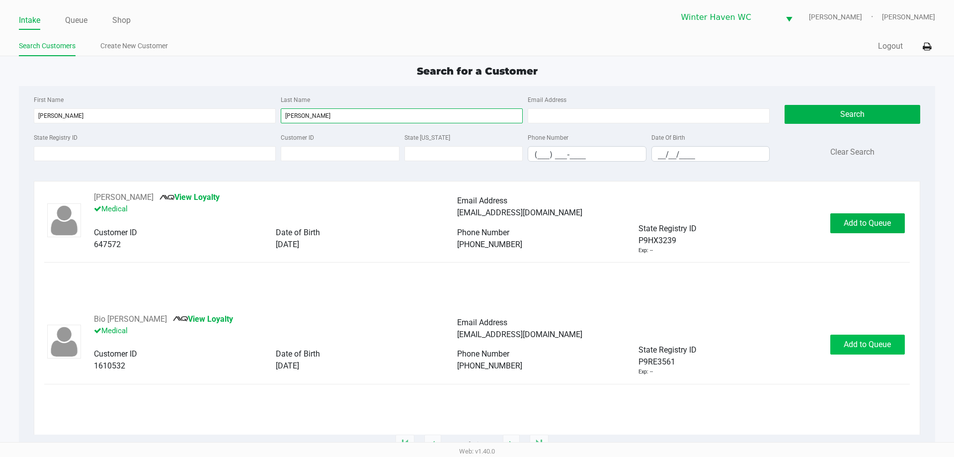
type input "timmons"
click at [870, 343] on span "Add to Queue" at bounding box center [867, 343] width 47 height 9
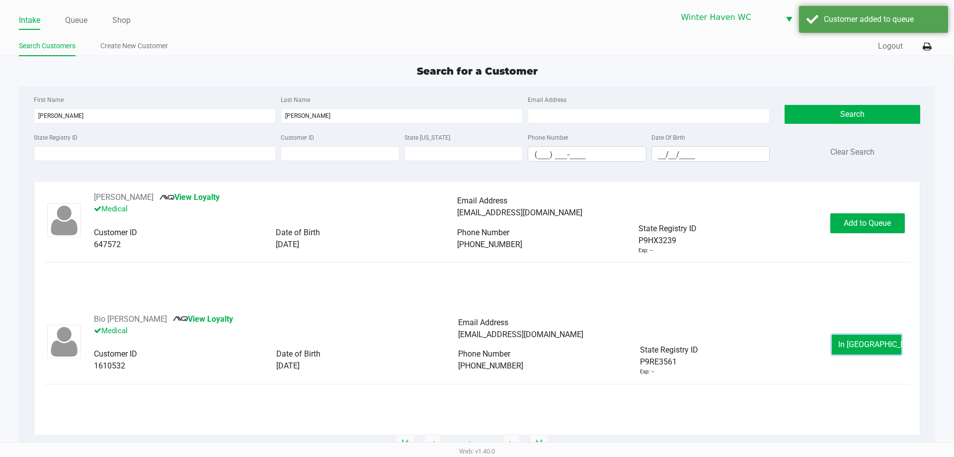
click at [870, 343] on span "In Queue" at bounding box center [879, 343] width 83 height 9
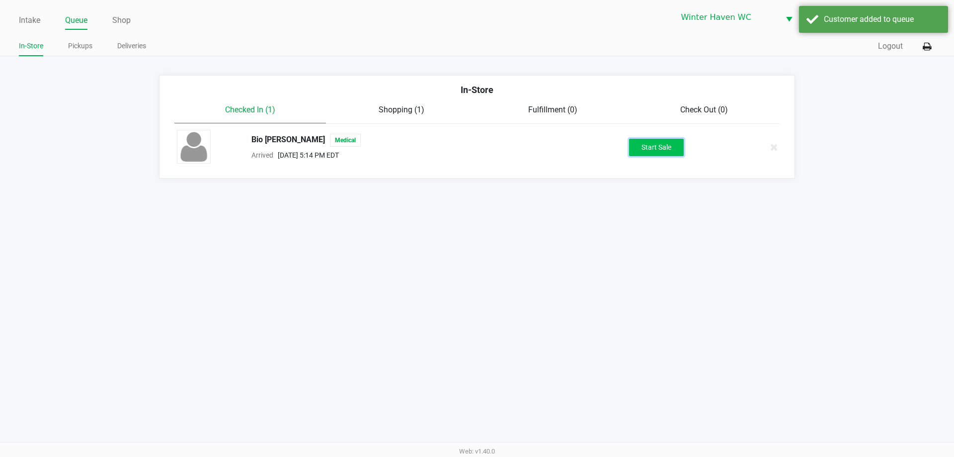
click at [670, 142] on button "Start Sale" at bounding box center [656, 147] width 55 height 17
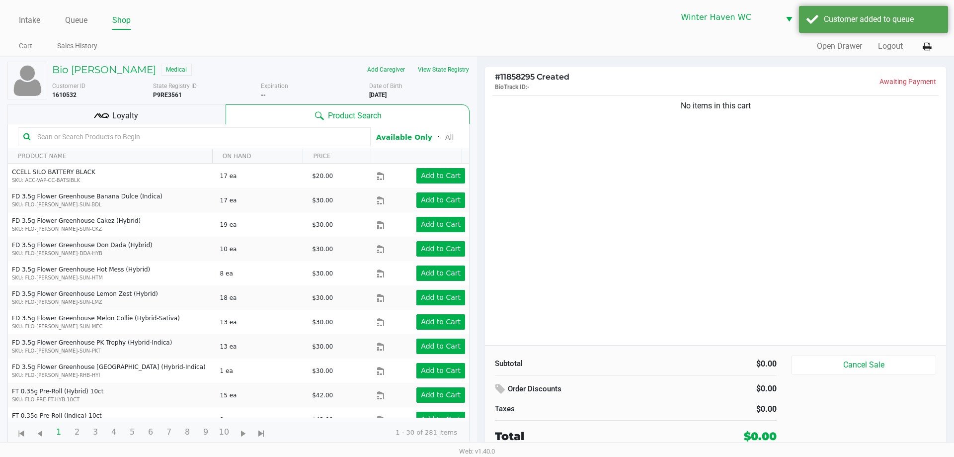
click at [146, 139] on input "text" at bounding box center [199, 136] width 332 height 15
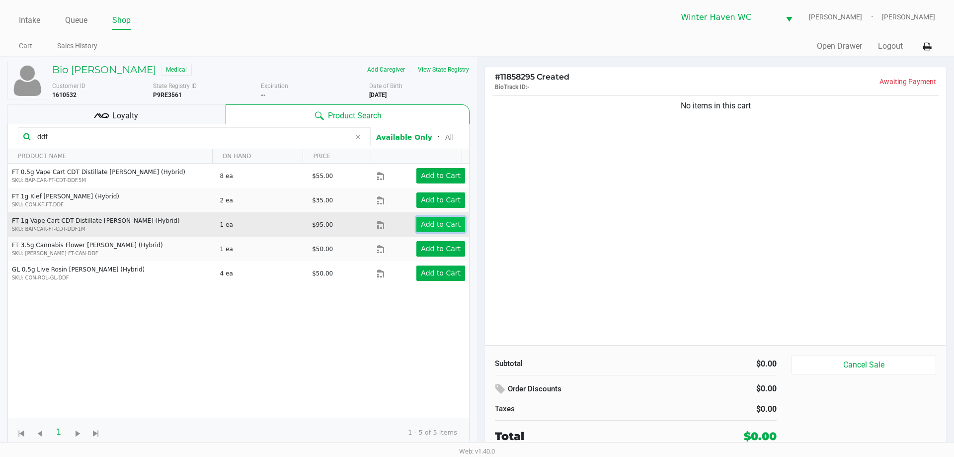
click at [432, 218] on button "Add to Cart" at bounding box center [440, 224] width 49 height 15
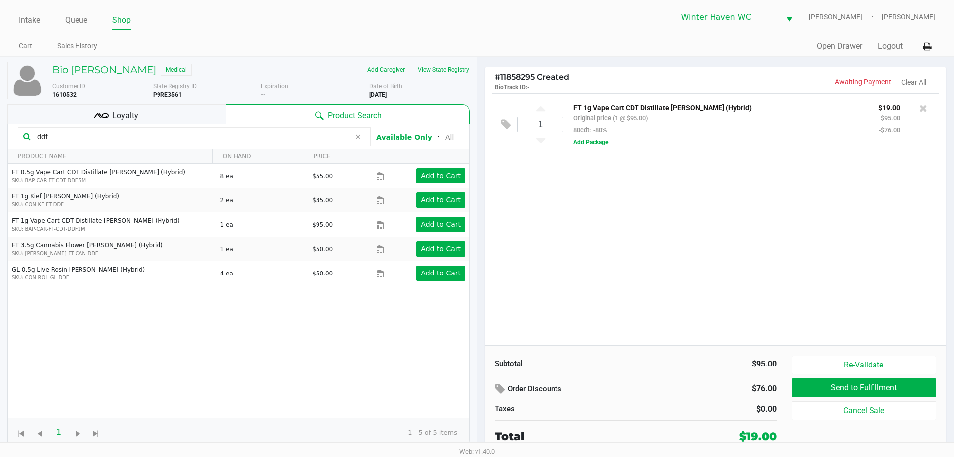
click at [107, 139] on input "ddf" at bounding box center [191, 136] width 317 height 15
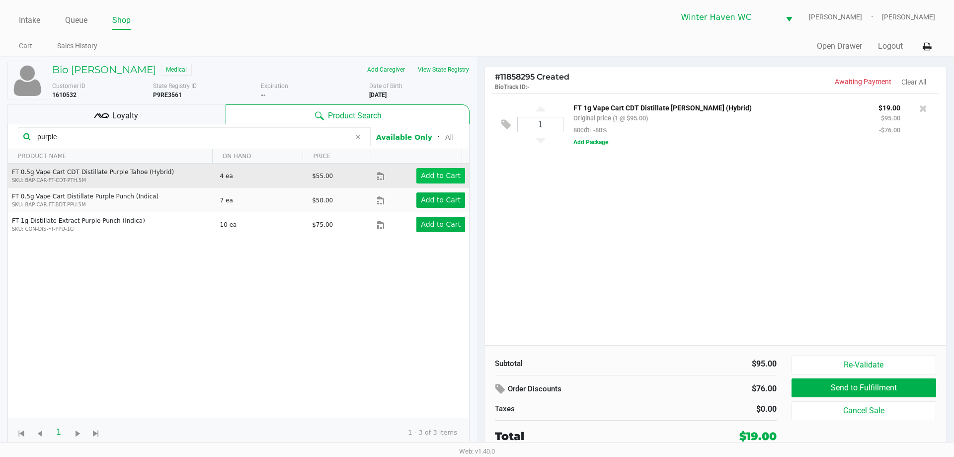
type input "purple"
click at [441, 173] on app-button-loader "Add to Cart" at bounding box center [441, 175] width 40 height 8
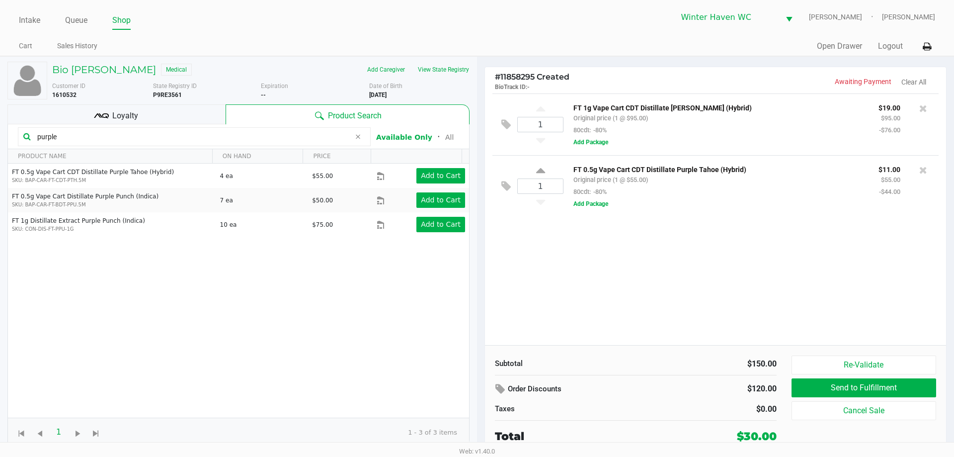
click at [196, 137] on input "purple" at bounding box center [191, 136] width 317 height 15
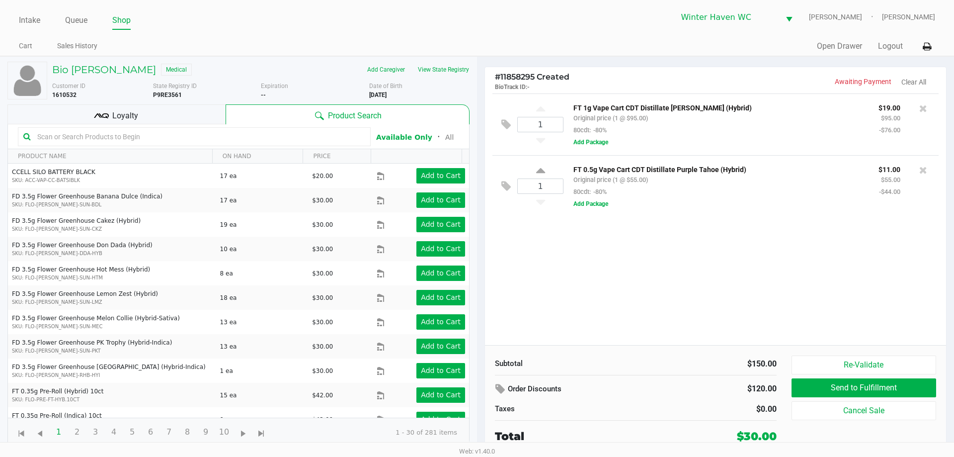
click at [152, 141] on input "text" at bounding box center [199, 136] width 332 height 15
drag, startPoint x: 169, startPoint y: 118, endPoint x: 174, endPoint y: 117, distance: 5.6
click at [169, 117] on div "Loyalty" at bounding box center [116, 114] width 218 height 20
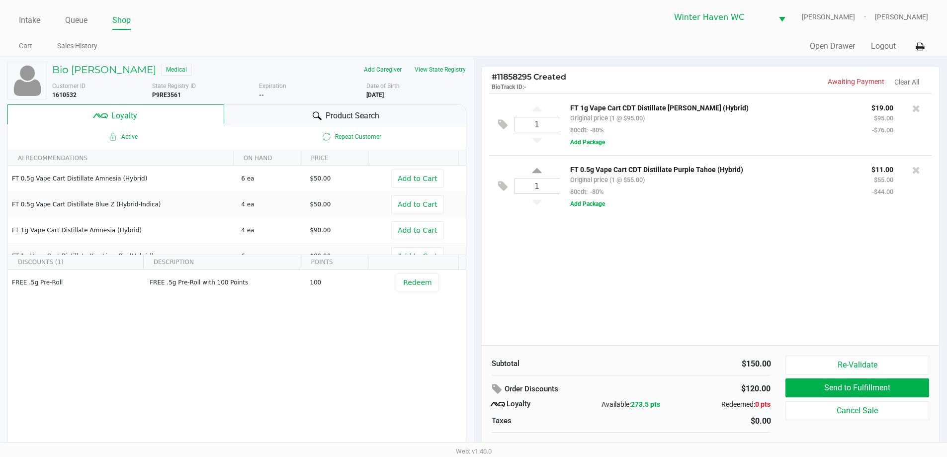
click at [567, 236] on div "1 FT 1g Vape Cart CDT Distillate Dulce De Fresa (Hybrid) Original price (1 @ $9…" at bounding box center [711, 218] width 458 height 251
click at [277, 104] on div "Product Search" at bounding box center [345, 114] width 242 height 20
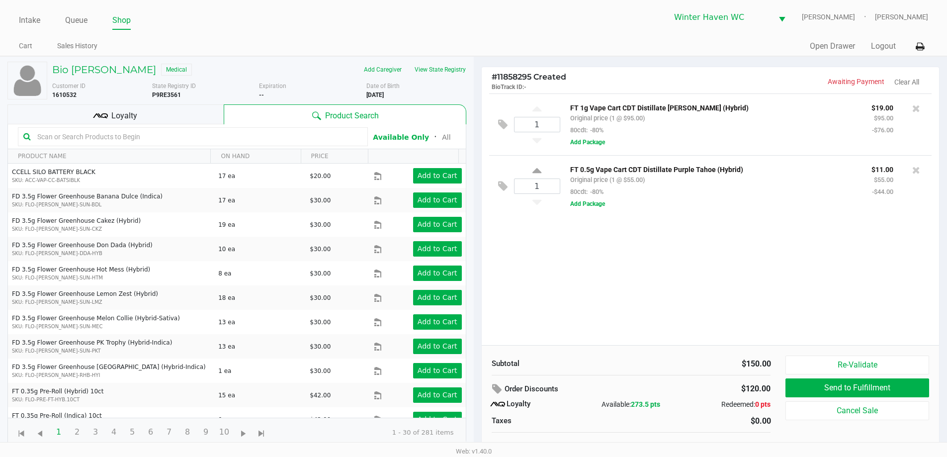
click at [282, 140] on input "text" at bounding box center [197, 136] width 329 height 15
click at [161, 110] on div "Loyalty" at bounding box center [115, 114] width 216 height 20
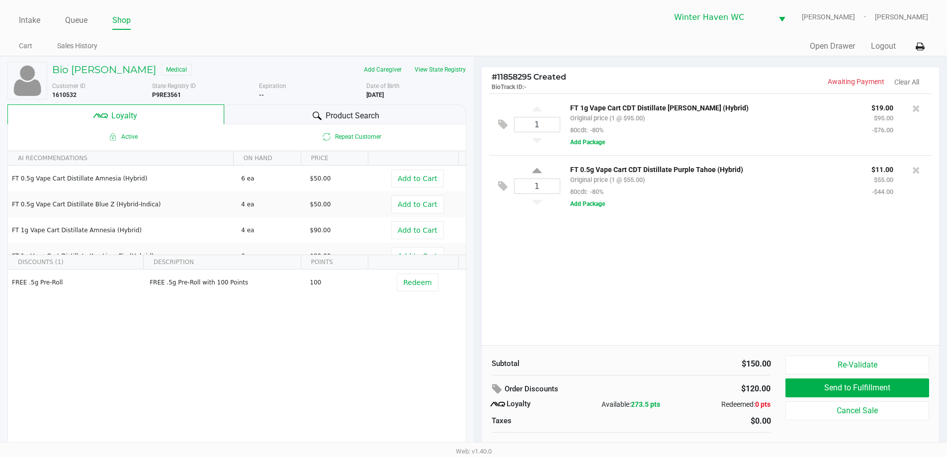
click at [323, 118] on div "Product Search" at bounding box center [345, 114] width 242 height 20
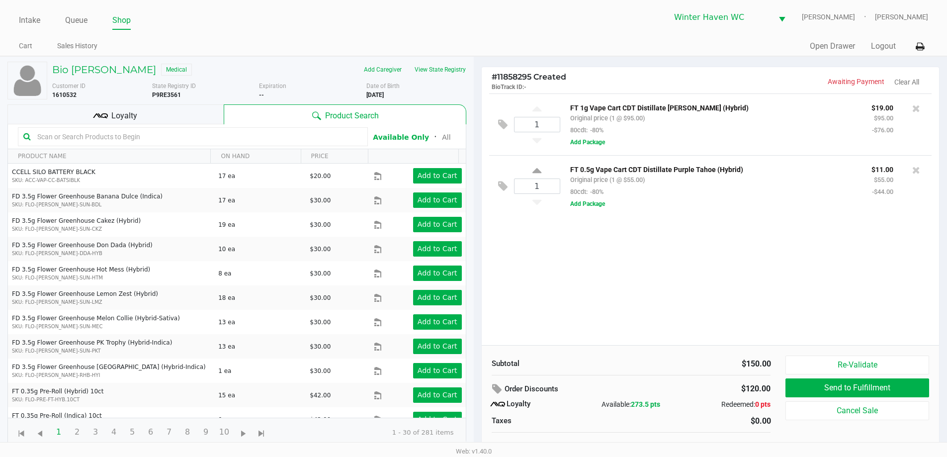
click at [274, 131] on input "text" at bounding box center [197, 136] width 329 height 15
click at [695, 298] on div "1 FT 1g Vape Cart CDT Distillate Dulce De Fresa (Hybrid) Original price (1 @ $9…" at bounding box center [711, 218] width 458 height 251
click at [696, 298] on div "1 FT 1g Vape Cart CDT Distillate Dulce De Fresa (Hybrid) Original price (1 @ $9…" at bounding box center [711, 218] width 458 height 251
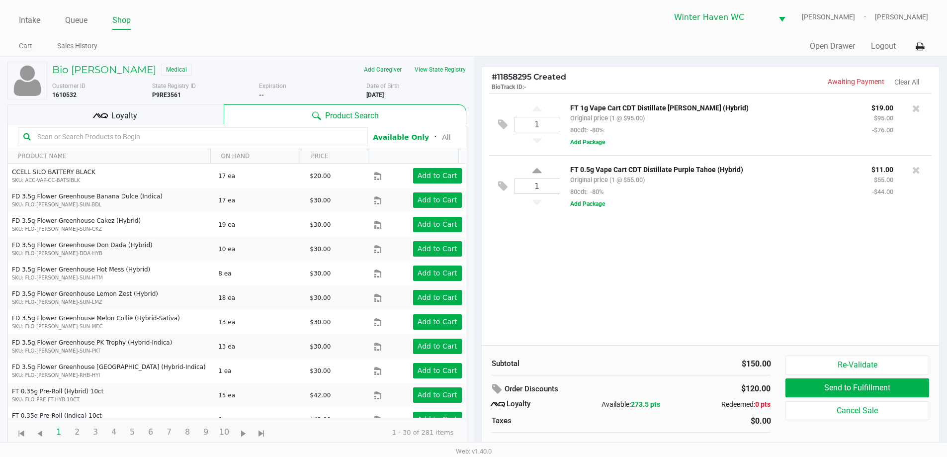
click at [234, 142] on input "text" at bounding box center [197, 136] width 329 height 15
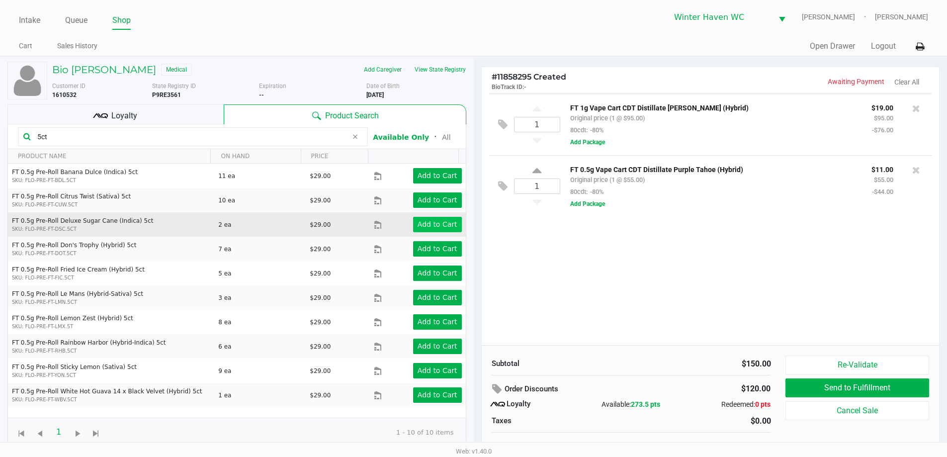
type input "5ct"
click at [422, 226] on app-button-loader "Add to Cart" at bounding box center [437, 224] width 40 height 8
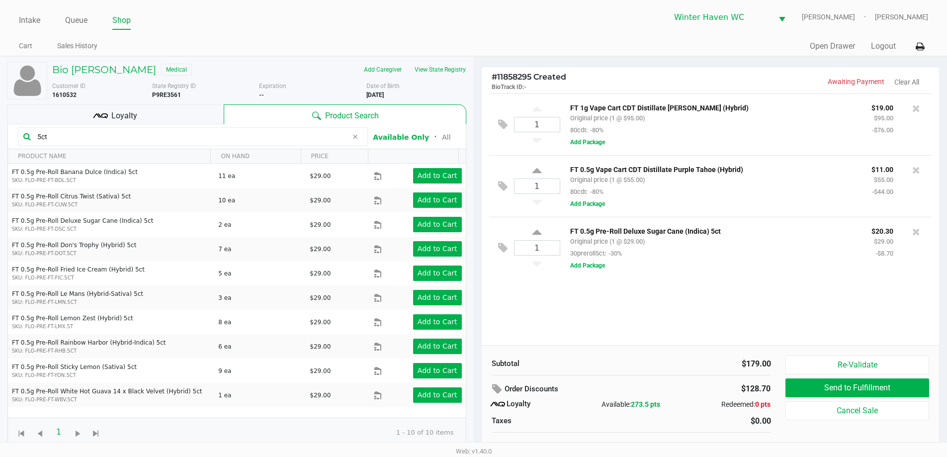
click at [754, 266] on div "FT 0.5g Pre-Roll Deluxe Sugar Cane (Indica) 5ct Original price (1 @ $29.00) 30p…" at bounding box center [742, 248] width 364 height 46
drag, startPoint x: 754, startPoint y: 266, endPoint x: 826, endPoint y: 267, distance: 71.6
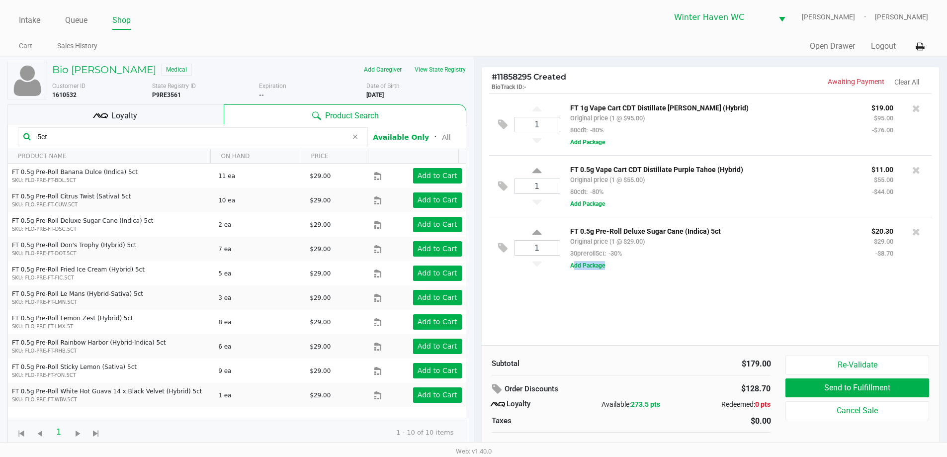
click at [823, 267] on div "FT 0.5g Pre-Roll Deluxe Sugar Cane (Indica) 5ct Original price (1 @ $29.00) 30p…" at bounding box center [742, 248] width 364 height 46
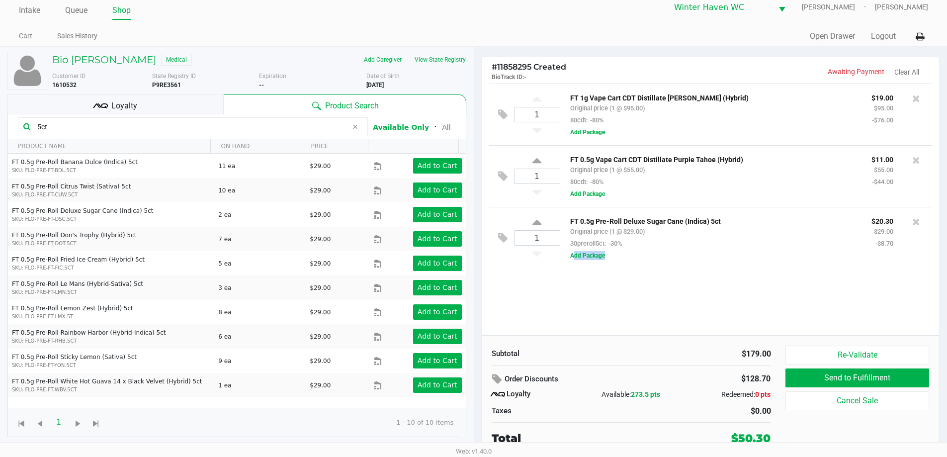
click at [794, 292] on div "1 FT 1g Vape Cart CDT Distillate Dulce De Fresa (Hybrid) Original price (1 @ $9…" at bounding box center [711, 208] width 458 height 251
click at [778, 303] on div "1 FT 1g Vape Cart CDT Distillate Dulce De Fresa (Hybrid) Original price (1 @ $9…" at bounding box center [711, 208] width 458 height 251
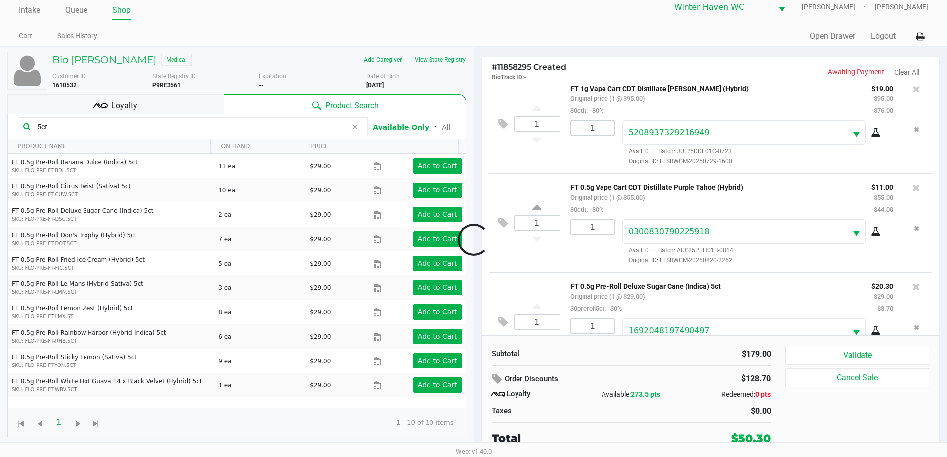
scroll to position [47, 0]
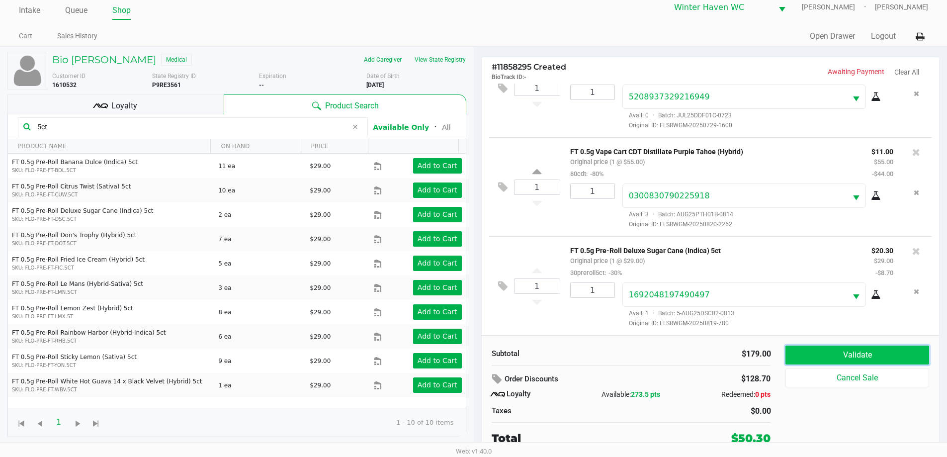
click at [887, 357] on button "Validate" at bounding box center [856, 354] width 143 height 19
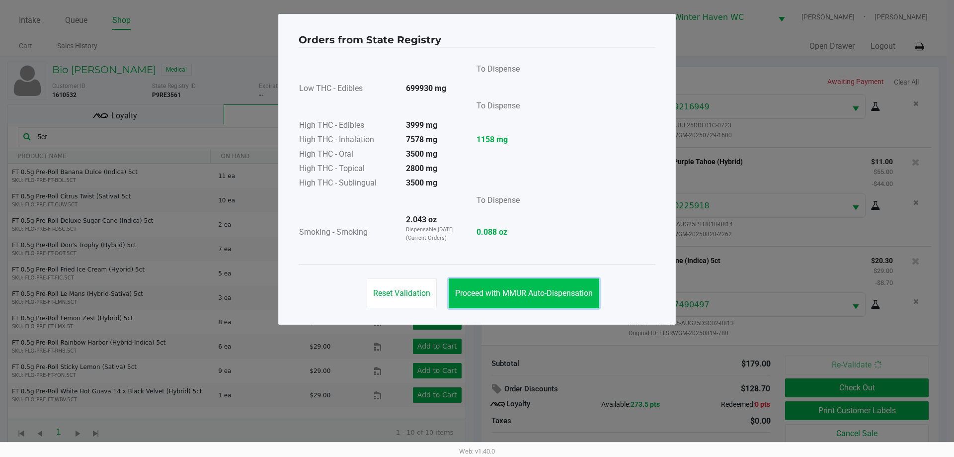
click at [587, 296] on span "Proceed with MMUR Auto-Dispensation" at bounding box center [524, 292] width 138 height 9
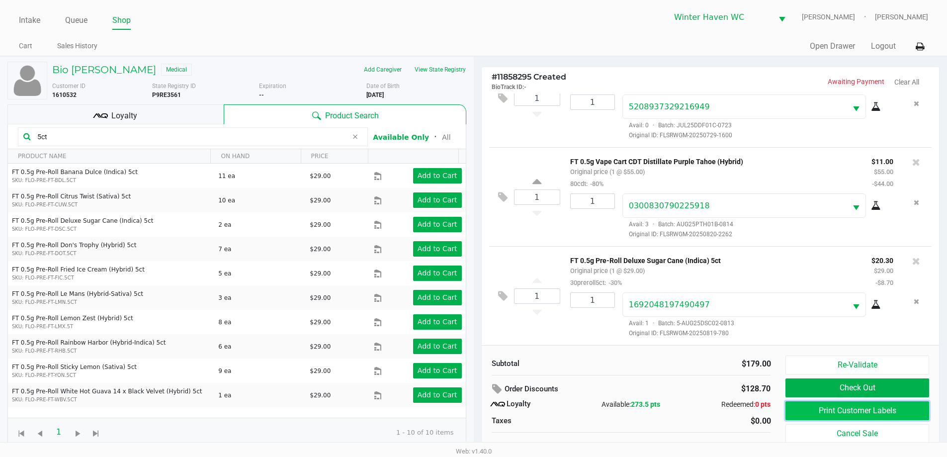
click at [835, 413] on button "Print Customer Labels" at bounding box center [856, 410] width 143 height 19
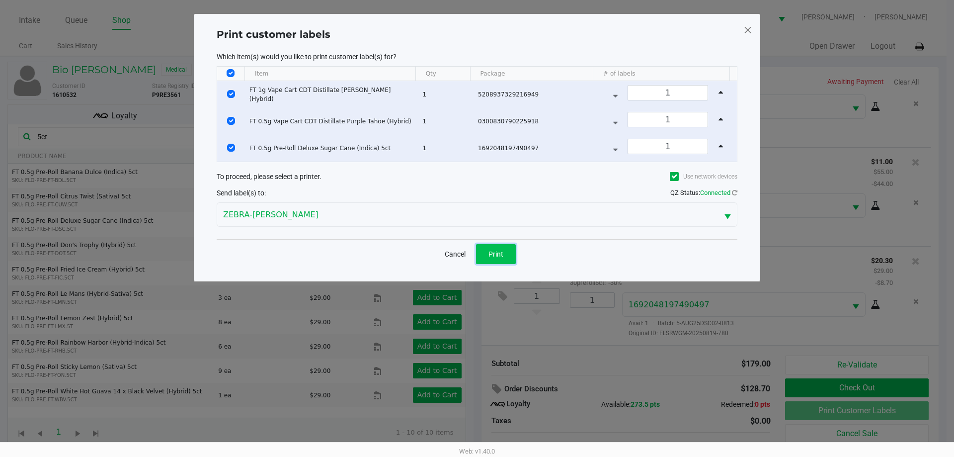
click at [497, 255] on span "Print" at bounding box center [496, 254] width 15 height 8
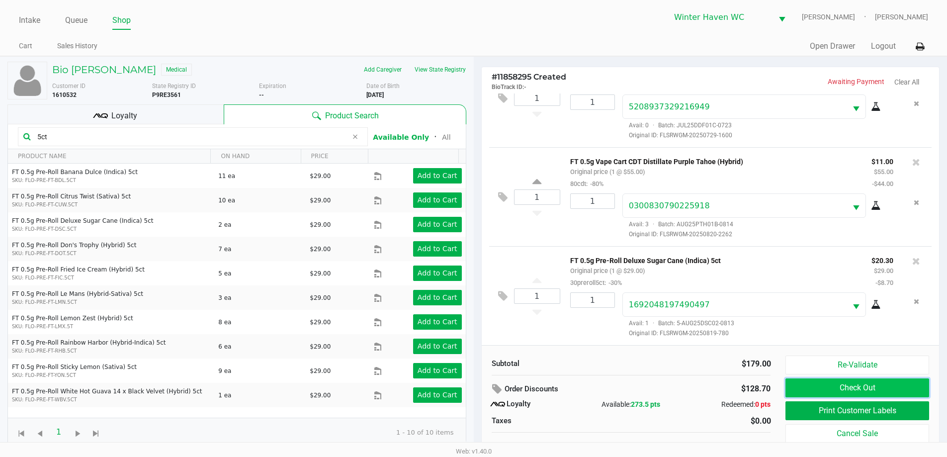
click at [847, 386] on button "Check Out" at bounding box center [856, 387] width 143 height 19
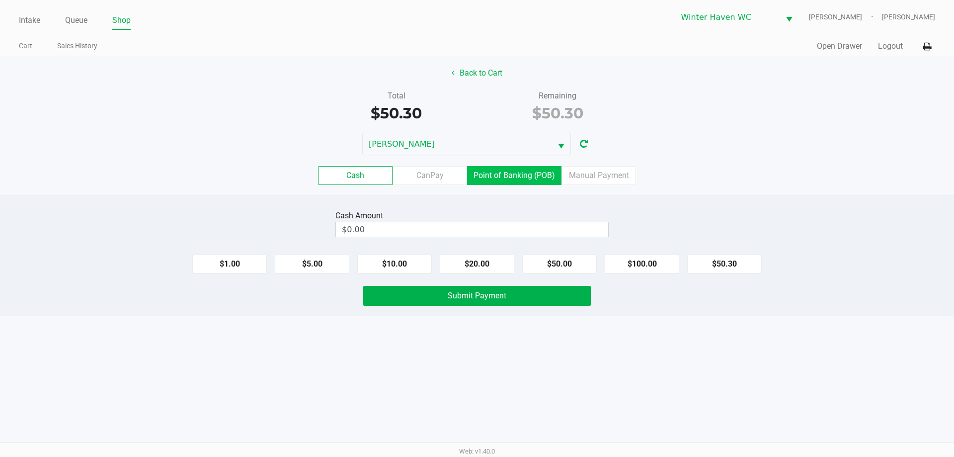
click at [521, 176] on label "Point of Banking (POB)" at bounding box center [514, 175] width 94 height 19
click at [0, 0] on 7 "Point of Banking (POB)" at bounding box center [0, 0] width 0 height 0
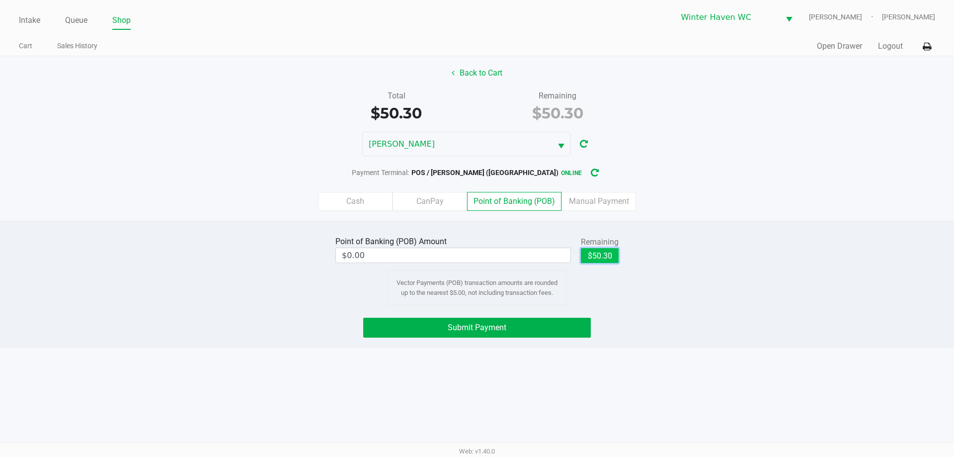
click at [596, 253] on button "$50.30" at bounding box center [600, 255] width 38 height 15
click at [509, 258] on input "50.3" at bounding box center [436, 255] width 200 height 14
click at [176, 272] on div "Point of Banking (POB) Amount $50.00 Remaining $50.30 Clear Vector Payments (PO…" at bounding box center [477, 270] width 969 height 72
click at [451, 323] on span "Submit Payment" at bounding box center [477, 327] width 59 height 9
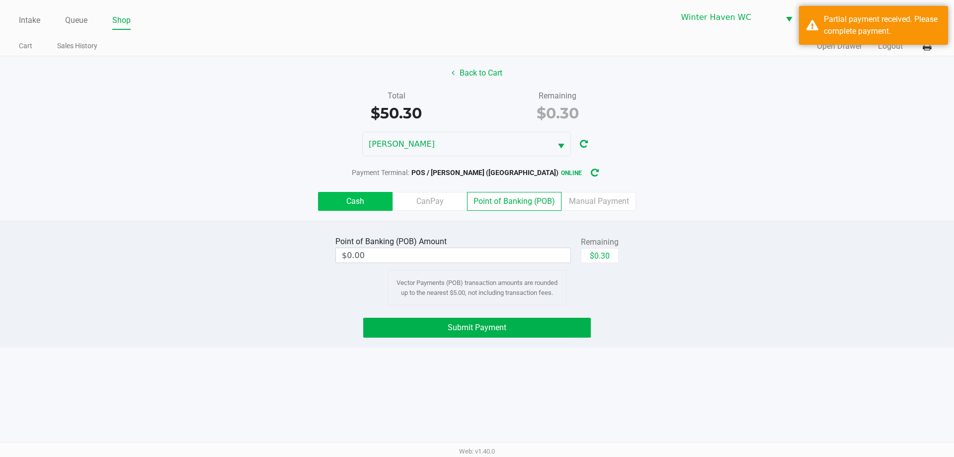
click at [346, 195] on label "Cash" at bounding box center [355, 201] width 75 height 19
click at [0, 0] on 0 "Cash" at bounding box center [0, 0] width 0 height 0
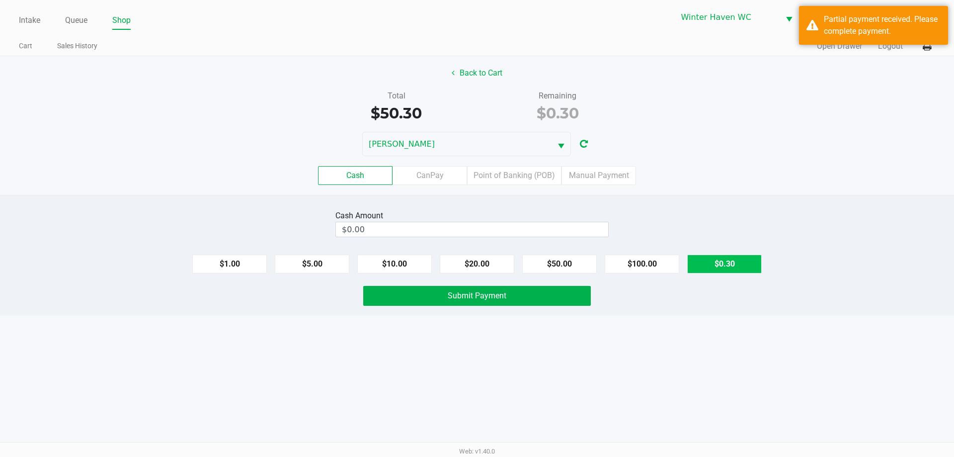
click at [732, 259] on button "$0.30" at bounding box center [724, 263] width 75 height 19
type input "$0.30"
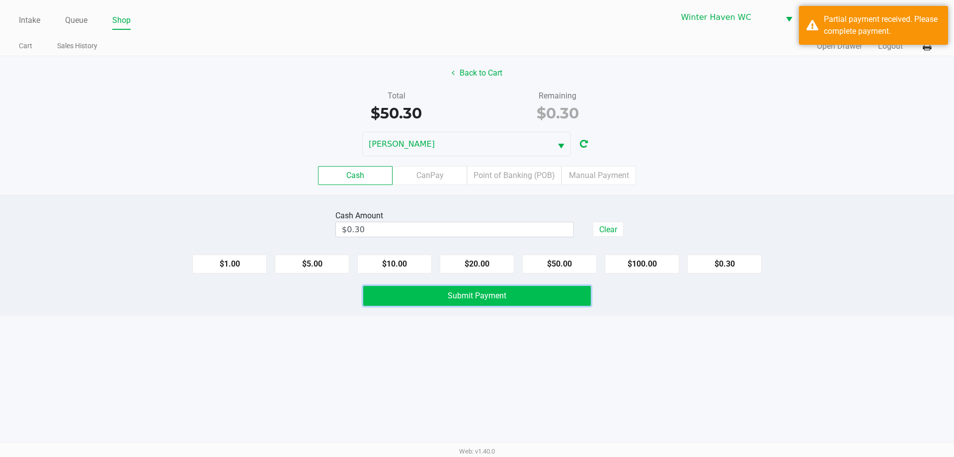
click at [493, 295] on span "Submit Payment" at bounding box center [477, 295] width 59 height 9
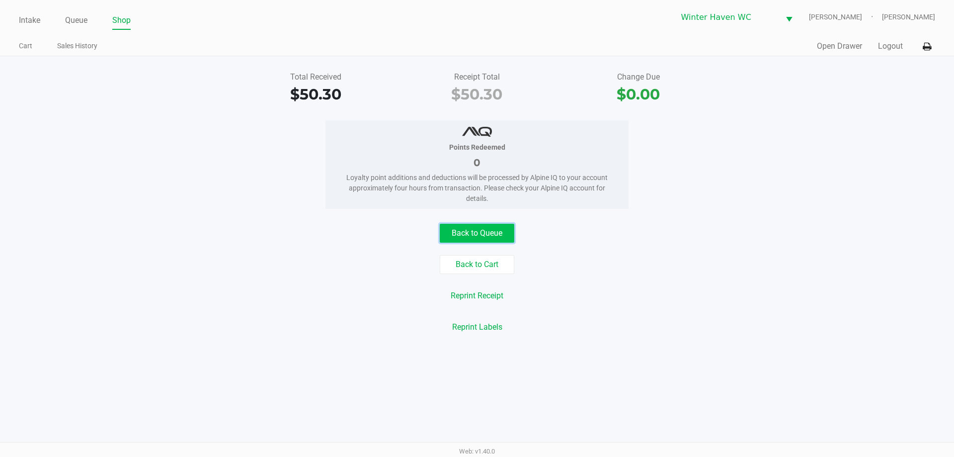
click at [470, 228] on button "Back to Queue" at bounding box center [477, 233] width 75 height 19
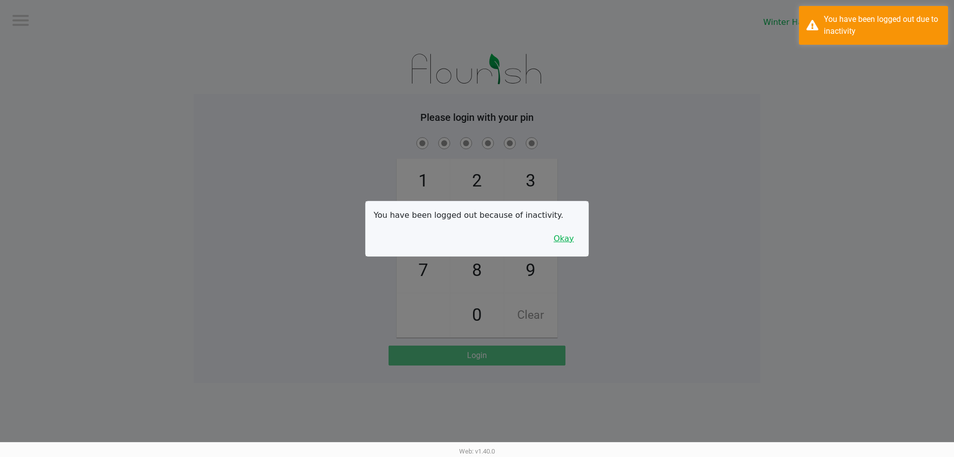
click at [566, 239] on button "Okay" at bounding box center [563, 238] width 33 height 19
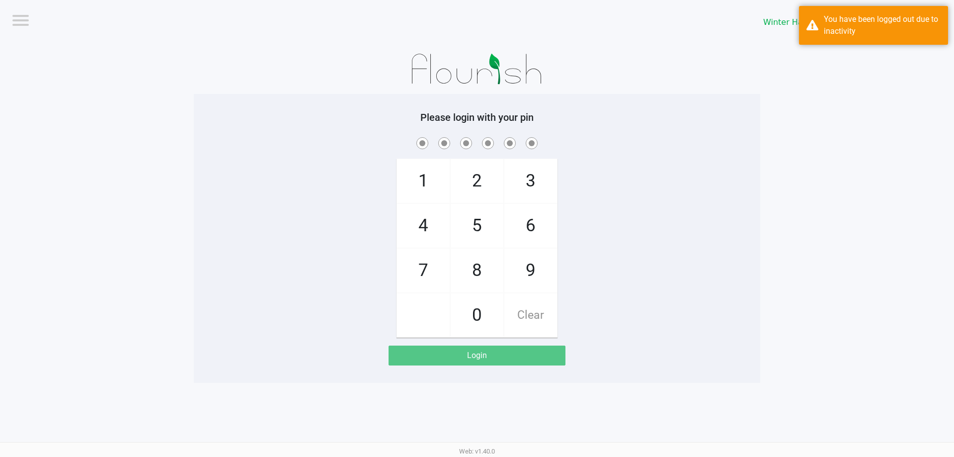
click at [688, 166] on div "1 4 7 2 5 8 0 3 6 9 Clear" at bounding box center [477, 236] width 567 height 202
drag, startPoint x: 688, startPoint y: 166, endPoint x: 810, endPoint y: 270, distance: 160.7
click at [698, 160] on div "1 4 7 2 5 8 0 3 6 9 Clear" at bounding box center [477, 236] width 567 height 202
checkbox input "true"
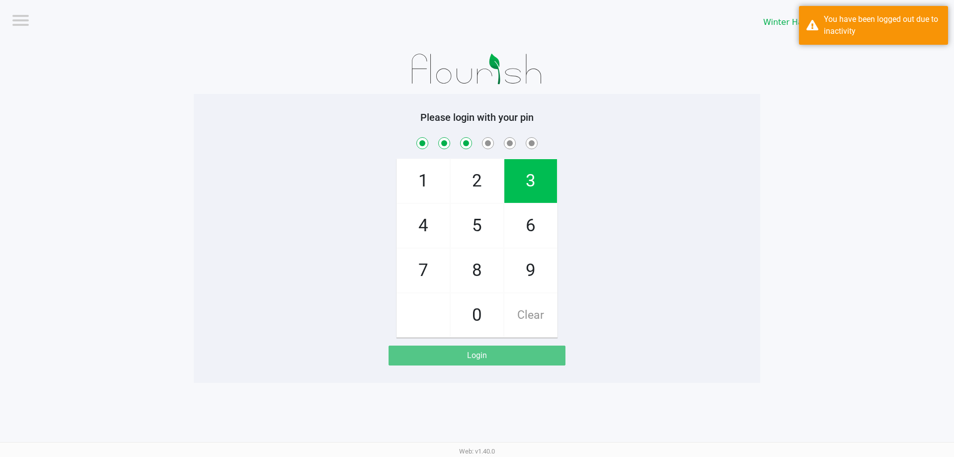
checkbox input "true"
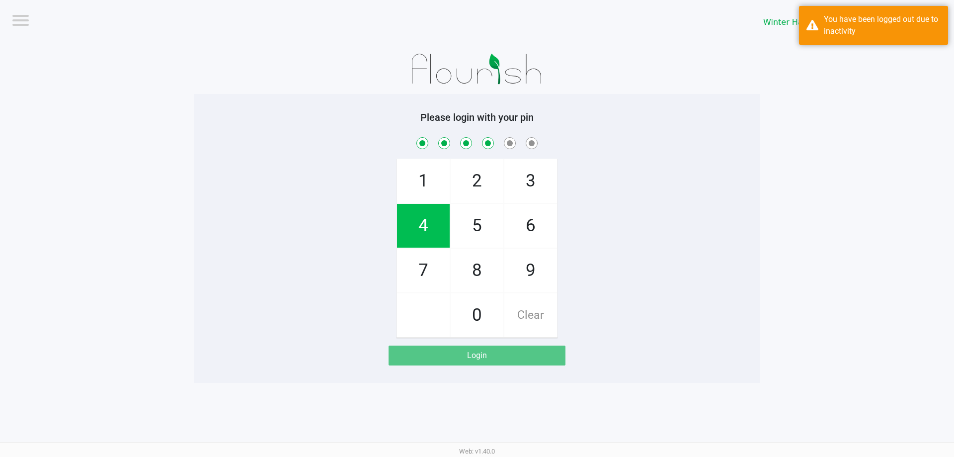
checkbox input "true"
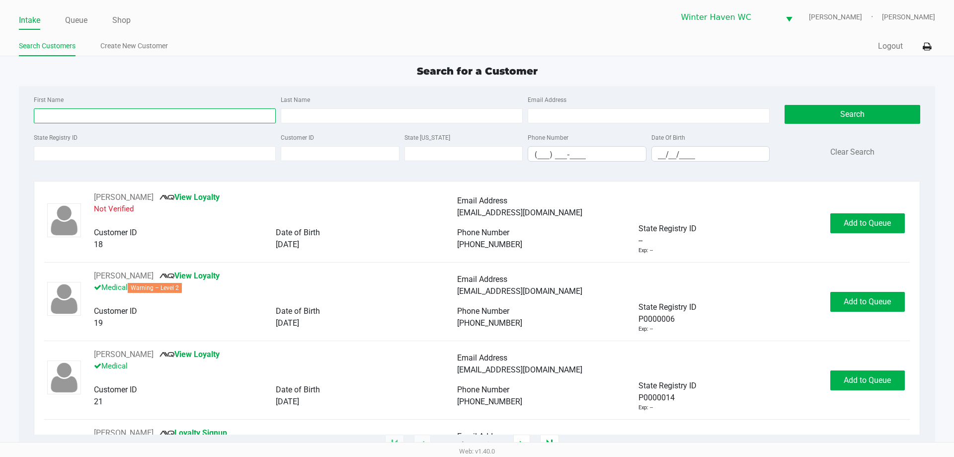
click at [189, 116] on input "First Name" at bounding box center [155, 115] width 242 height 15
type input "jessica"
click at [362, 119] on input "Last Name" at bounding box center [402, 115] width 242 height 15
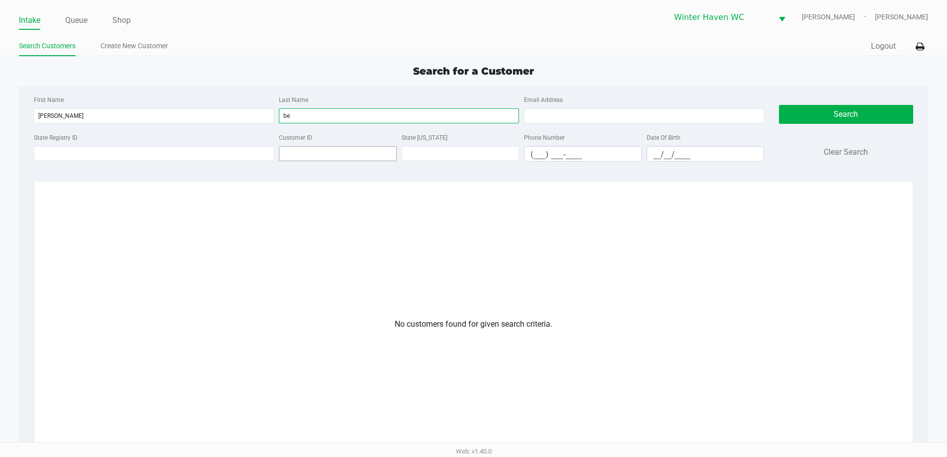
type input "b"
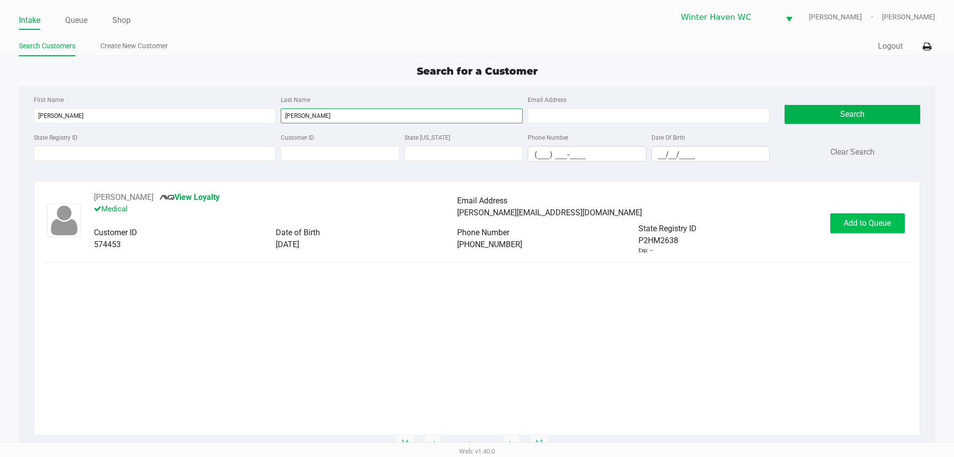
type input "bedeaux"
click at [860, 223] on span "Add to Queue" at bounding box center [867, 222] width 47 height 9
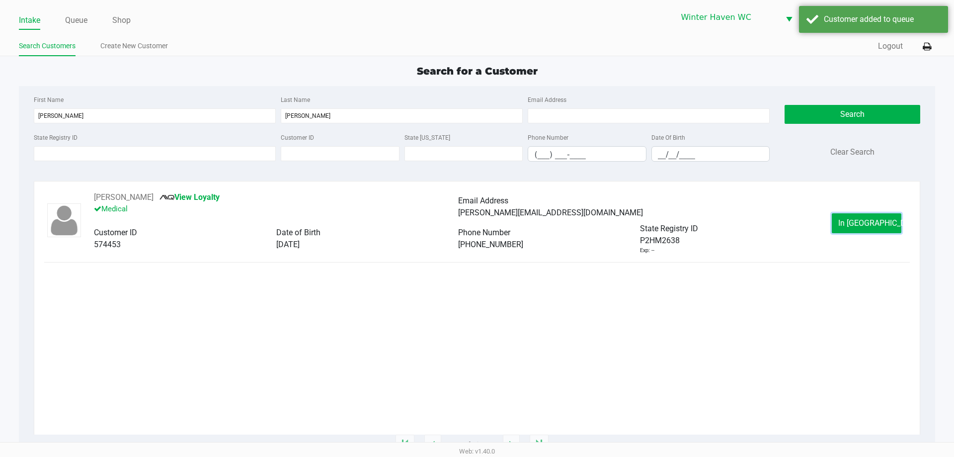
click at [860, 223] on span "In Queue" at bounding box center [879, 222] width 83 height 9
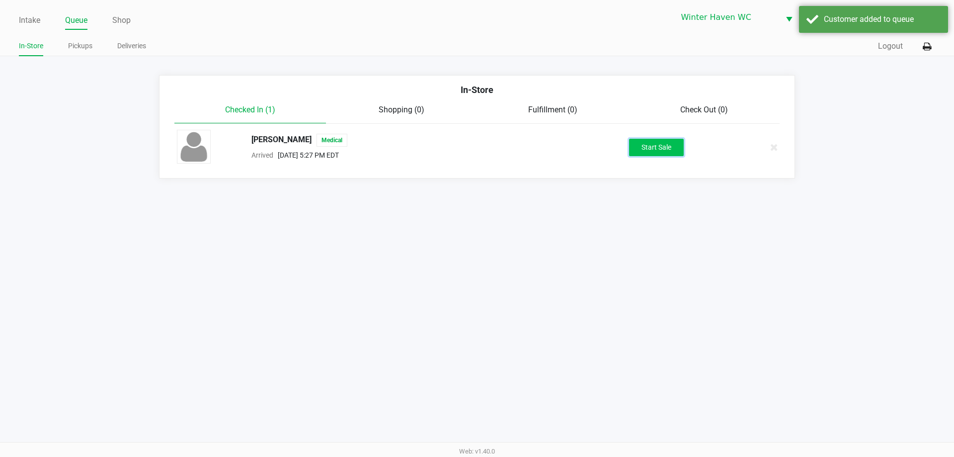
click at [651, 149] on button "Start Sale" at bounding box center [656, 147] width 55 height 17
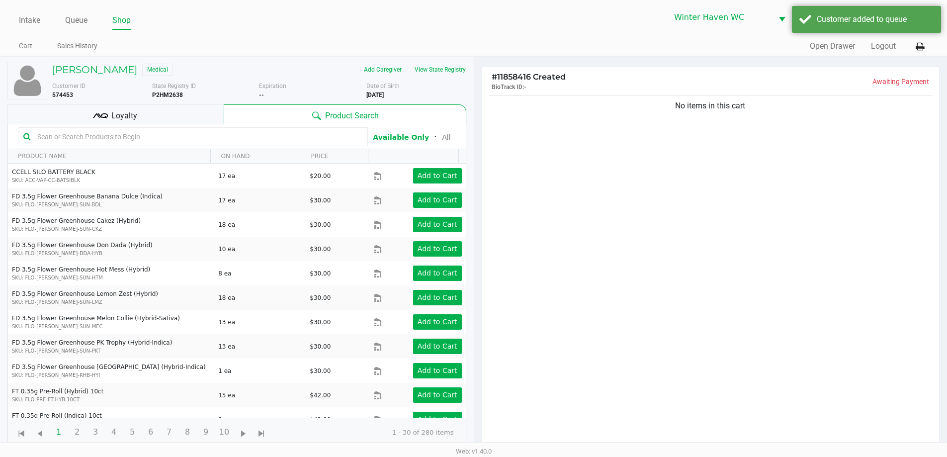
click at [135, 137] on input "text" at bounding box center [197, 136] width 329 height 15
click at [153, 121] on div "Loyalty" at bounding box center [115, 114] width 216 height 20
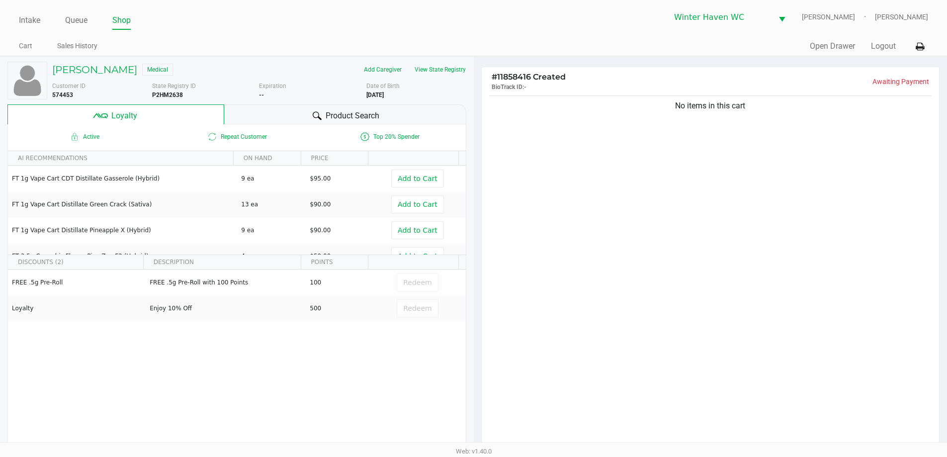
click at [350, 115] on span "Product Search" at bounding box center [353, 116] width 54 height 12
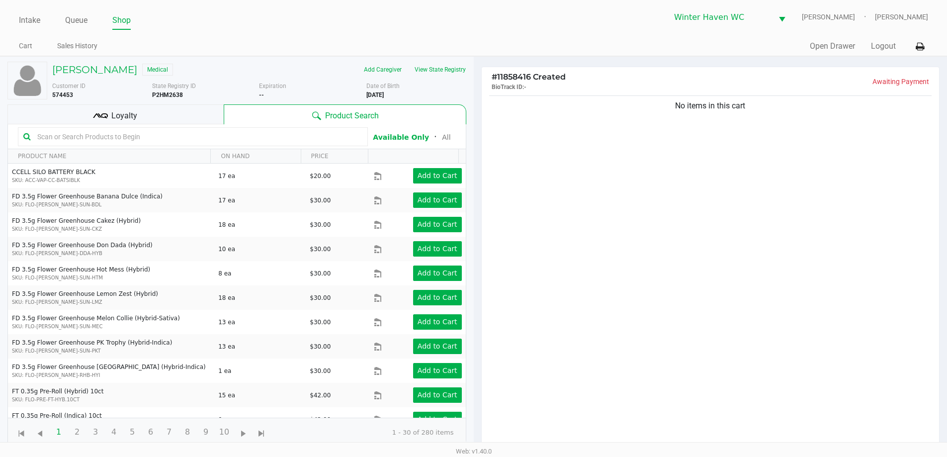
click at [164, 122] on div "Loyalty" at bounding box center [115, 114] width 216 height 20
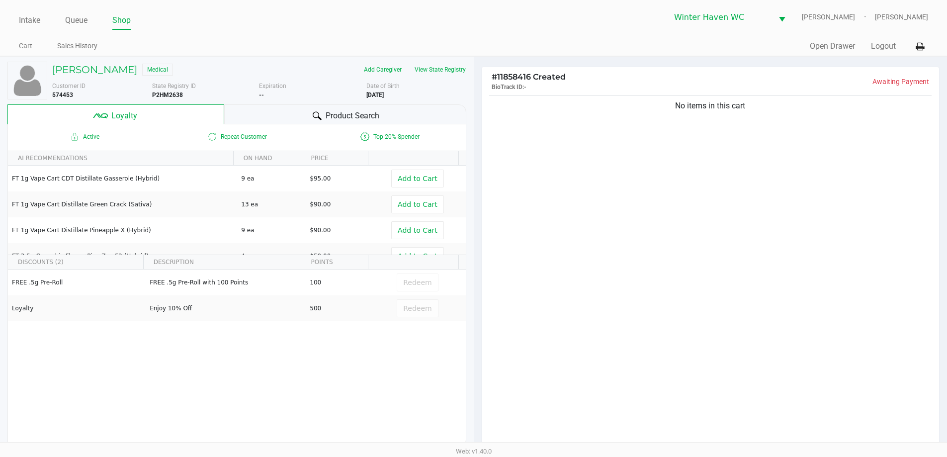
click at [254, 117] on div "Product Search" at bounding box center [345, 114] width 242 height 20
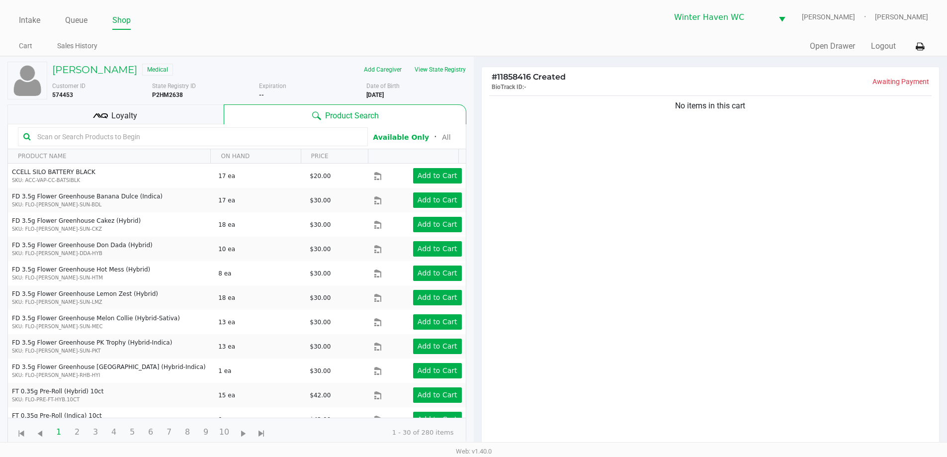
click at [222, 139] on input "text" at bounding box center [197, 136] width 329 height 15
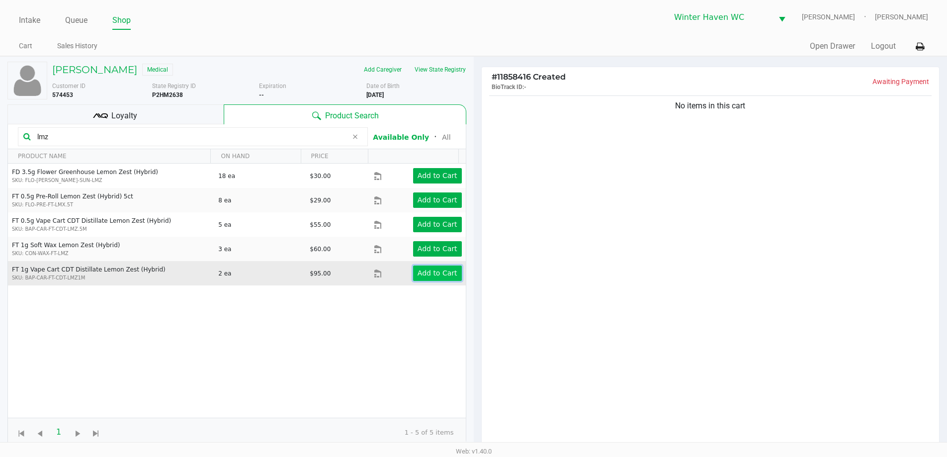
click at [417, 271] on app-button-loader "Add to Cart" at bounding box center [437, 273] width 40 height 8
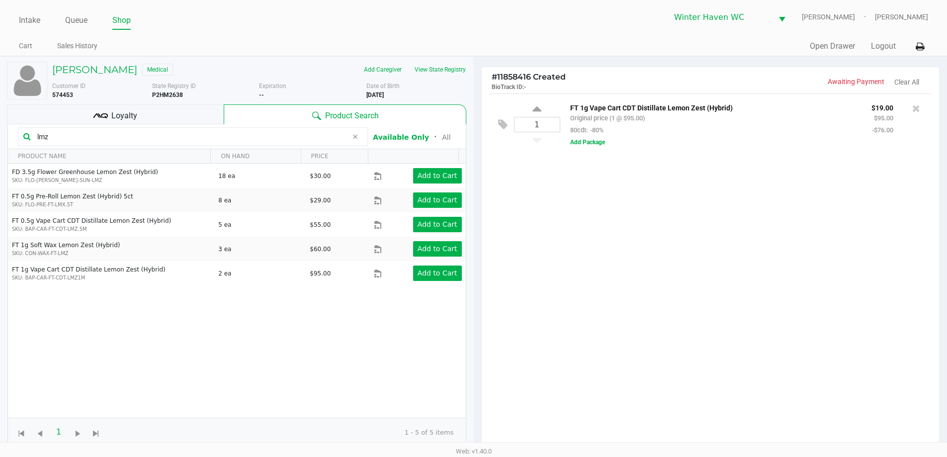
click at [182, 138] on input "lmz" at bounding box center [190, 136] width 314 height 15
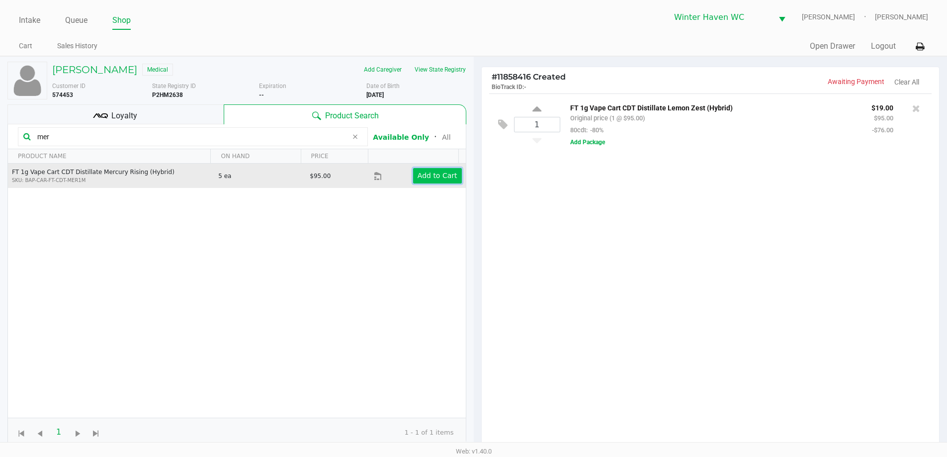
click at [431, 179] on app-button-loader "Add to Cart" at bounding box center [437, 175] width 40 height 8
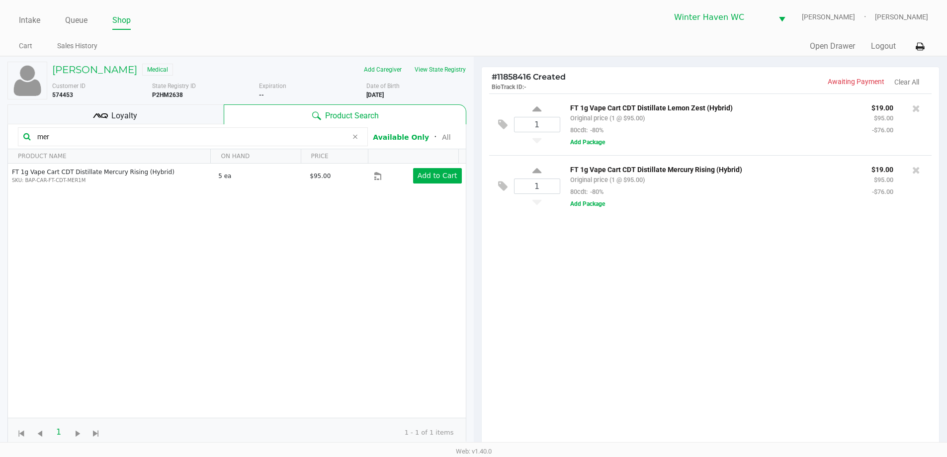
click at [192, 133] on input "mer" at bounding box center [190, 136] width 314 height 15
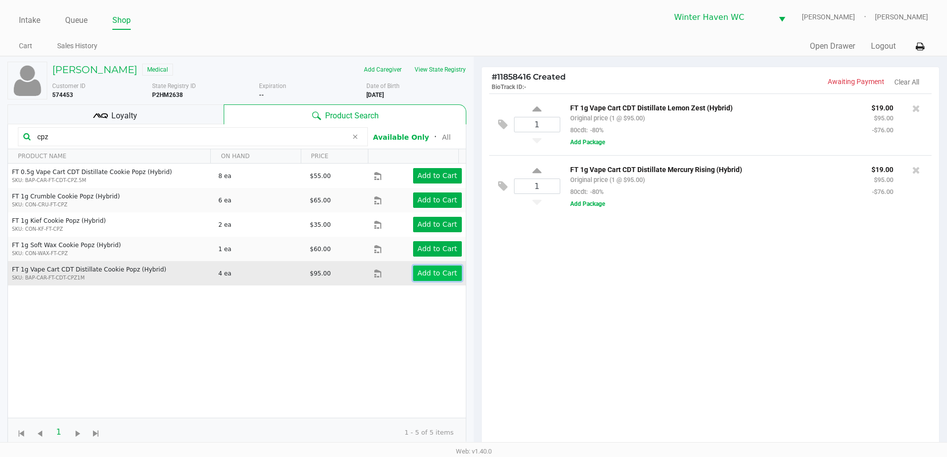
click at [414, 278] on button "Add to Cart" at bounding box center [437, 272] width 49 height 15
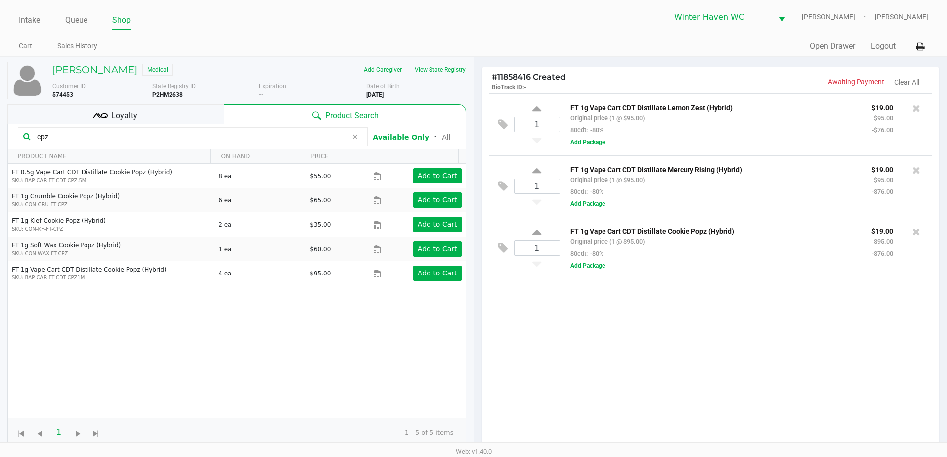
click at [219, 134] on input "cpz" at bounding box center [190, 136] width 314 height 15
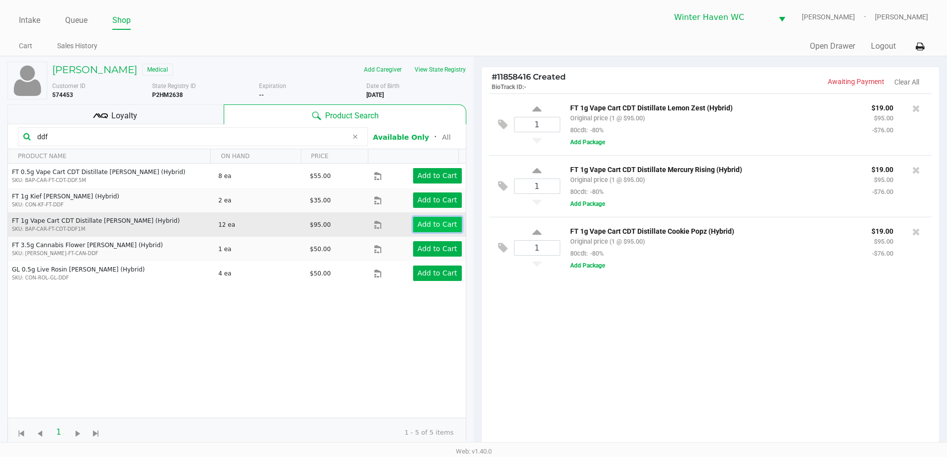
click at [453, 223] on button "Add to Cart" at bounding box center [437, 224] width 49 height 15
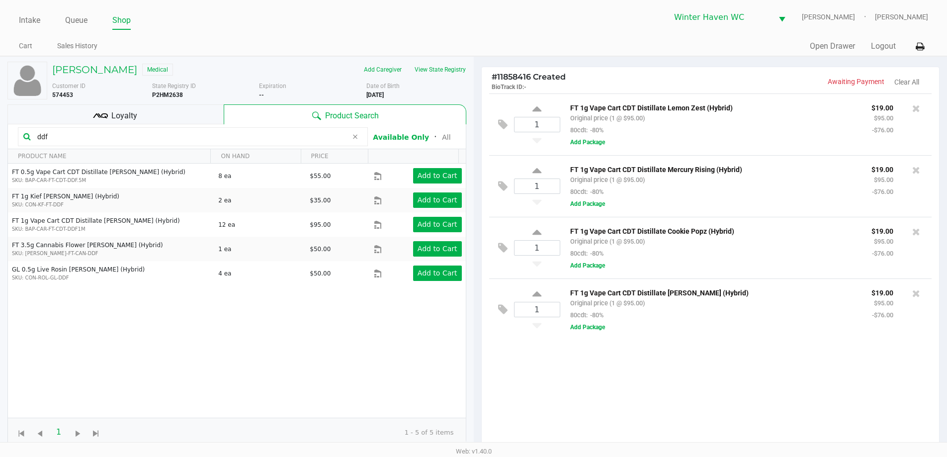
click at [144, 138] on input "ddf" at bounding box center [190, 136] width 314 height 15
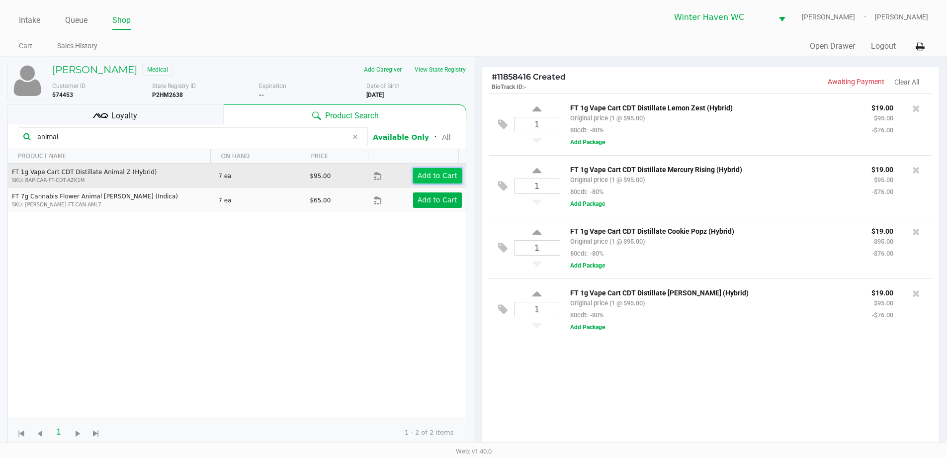
click at [420, 178] on app-button-loader "Add to Cart" at bounding box center [437, 175] width 40 height 8
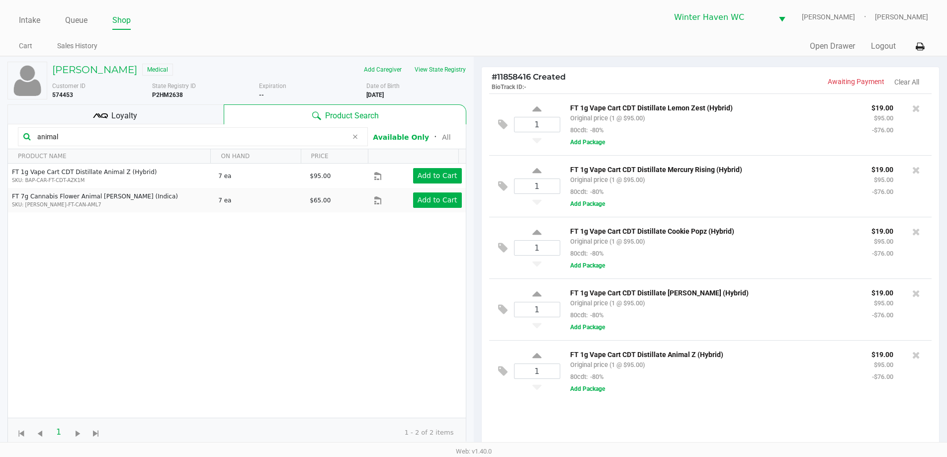
click at [167, 140] on input "animal" at bounding box center [190, 136] width 314 height 15
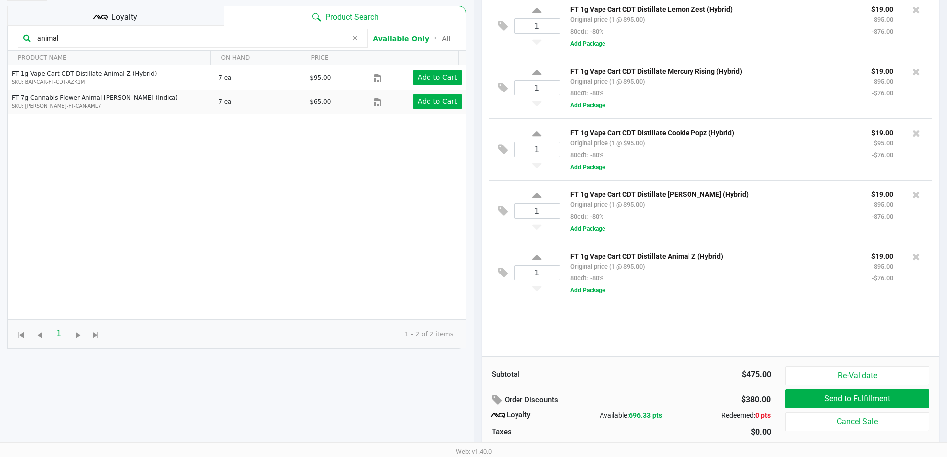
scroll to position [119, 0]
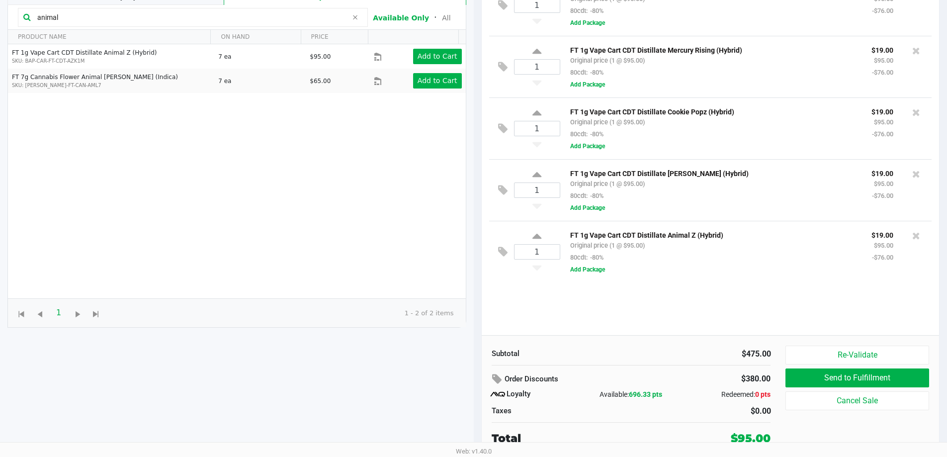
click at [156, 21] on input "animal" at bounding box center [190, 17] width 314 height 15
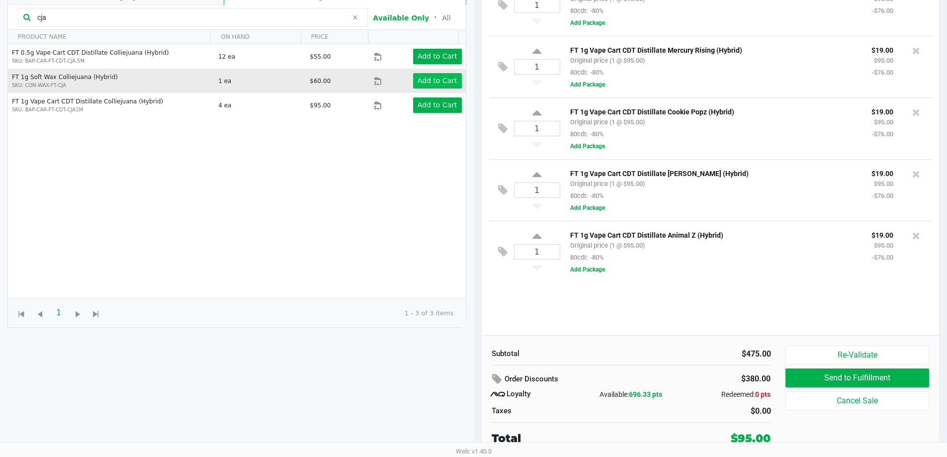
type input "cja"
click at [425, 79] on app-button-loader "Add to Cart" at bounding box center [437, 81] width 40 height 8
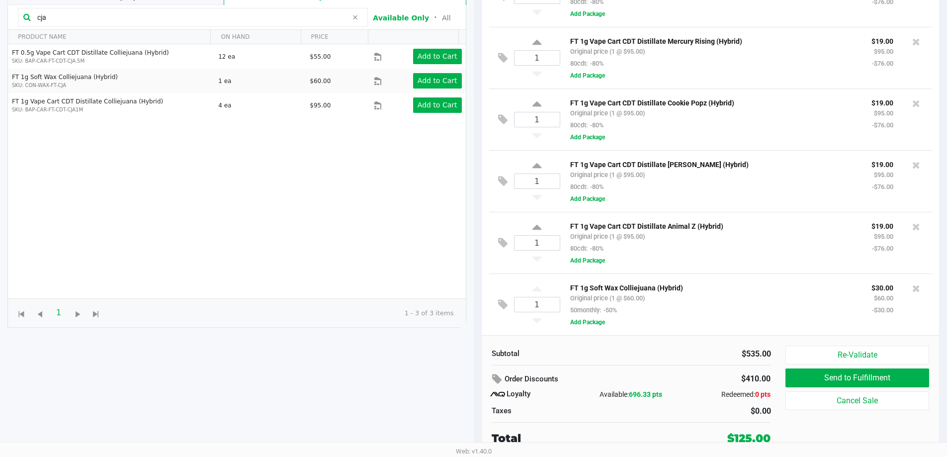
click at [690, 354] on div "$535.00" at bounding box center [705, 354] width 132 height 12
click at [690, 353] on div "$535.00" at bounding box center [705, 354] width 132 height 12
click at [700, 309] on div "FT 1g Soft Wax Colliejuana (Hybrid) Original price (1 @ $60.00) 50monthly: -50%" at bounding box center [713, 298] width 301 height 34
click at [793, 288] on p "FT 1g Soft Wax Colliejuana (Hybrid)" at bounding box center [713, 286] width 286 height 10
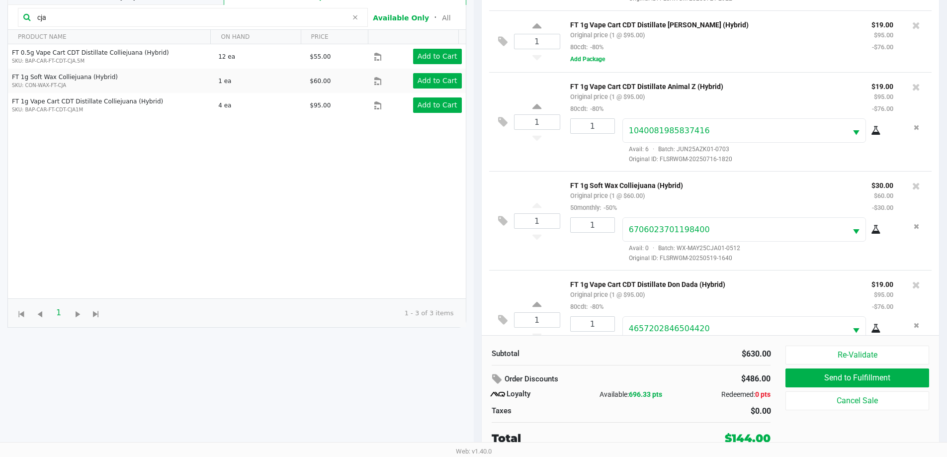
scroll to position [298, 0]
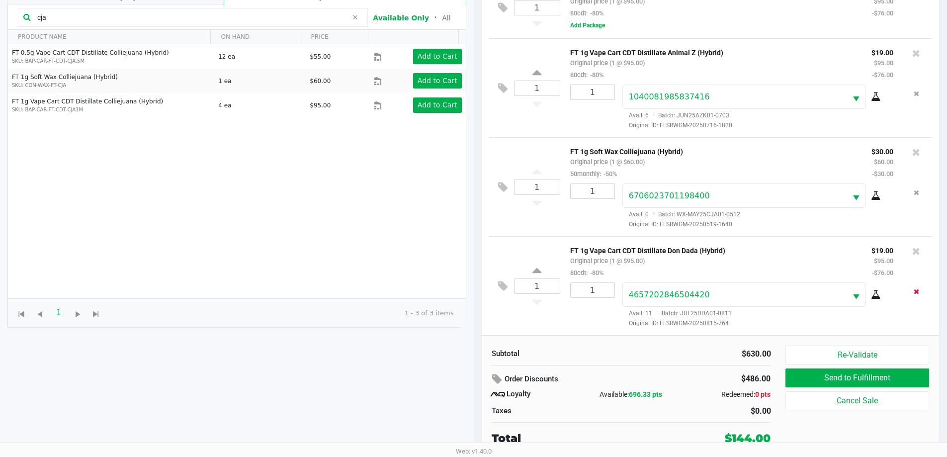
click at [909, 290] on button "Remove the package from the orderLine" at bounding box center [915, 291] width 13 height 18
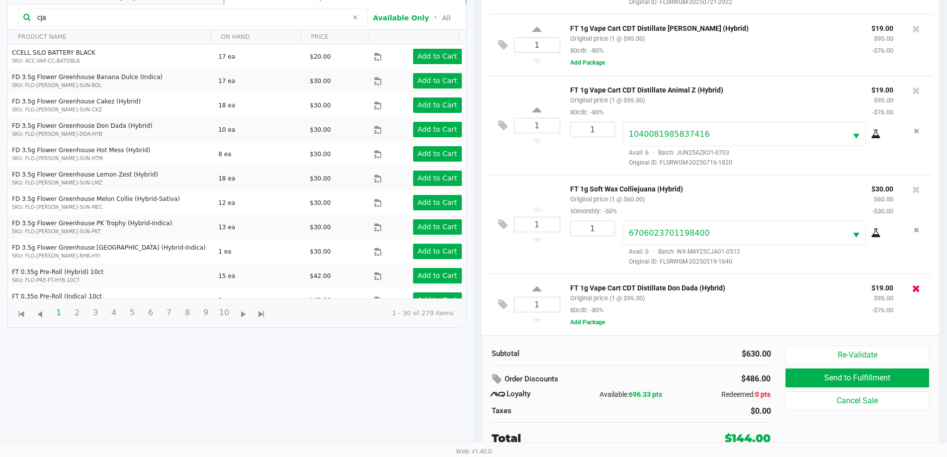
click at [912, 290] on icon at bounding box center [916, 288] width 8 height 10
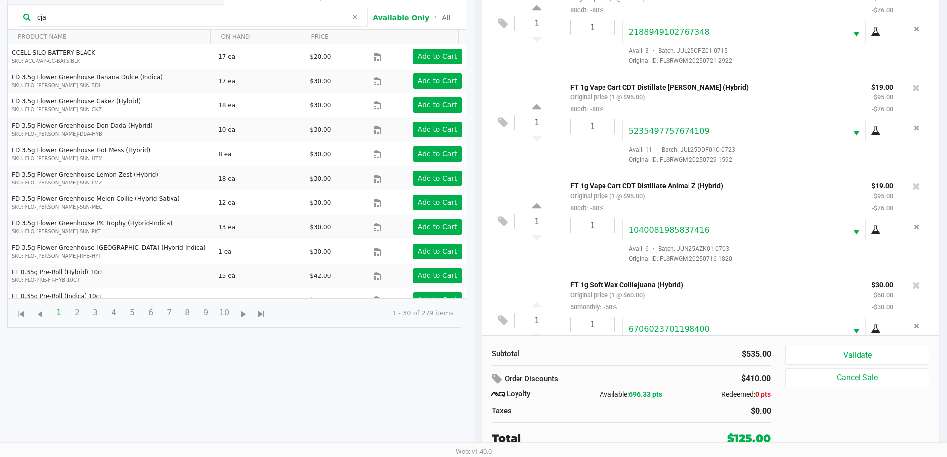
scroll to position [236, 0]
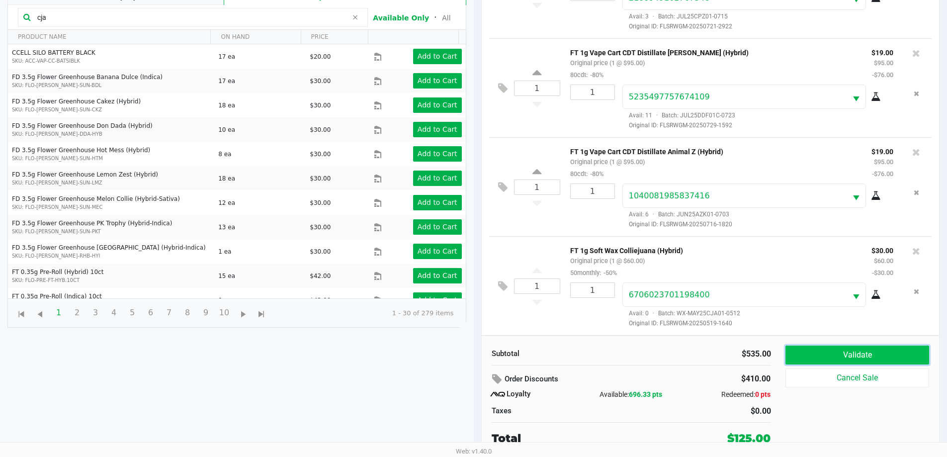
click at [819, 357] on button "Validate" at bounding box center [856, 354] width 143 height 19
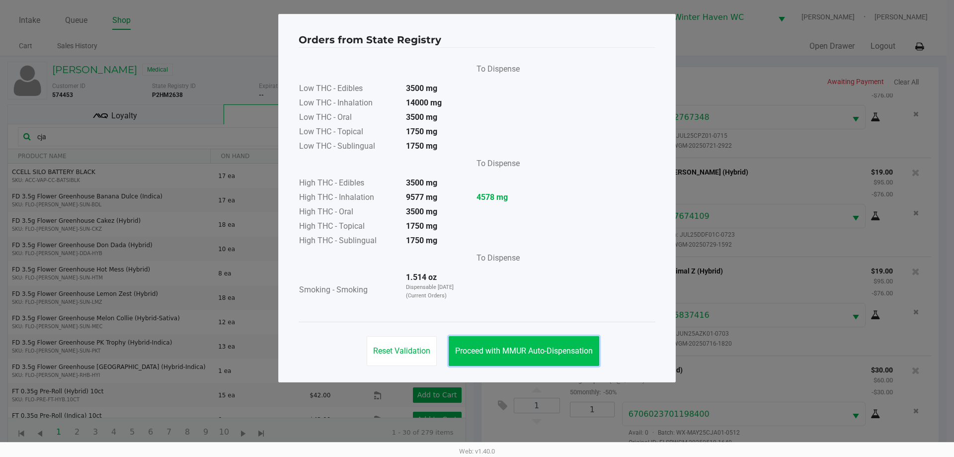
click at [541, 350] on span "Proceed with MMUR Auto-Dispensation" at bounding box center [524, 350] width 138 height 9
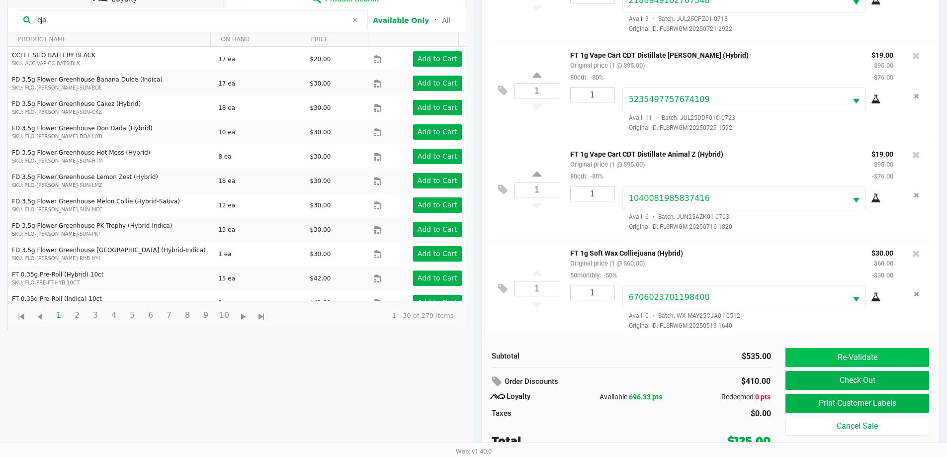
scroll to position [119, 0]
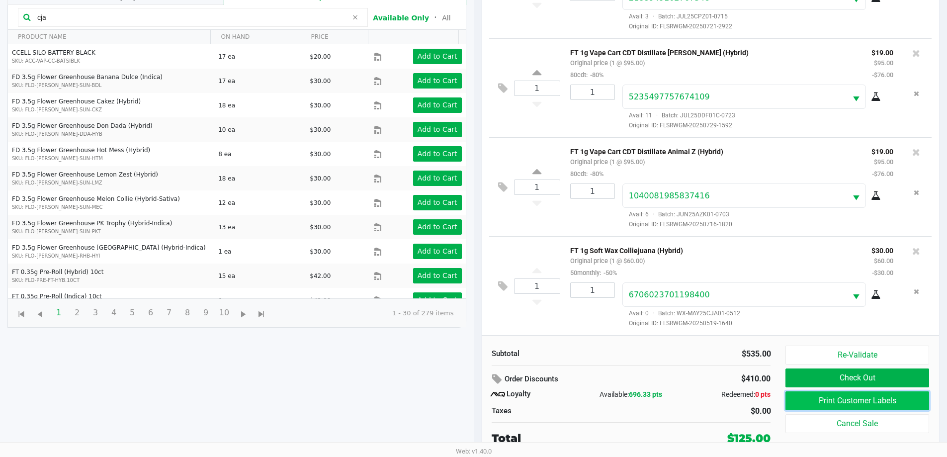
click at [830, 399] on button "Print Customer Labels" at bounding box center [856, 400] width 143 height 19
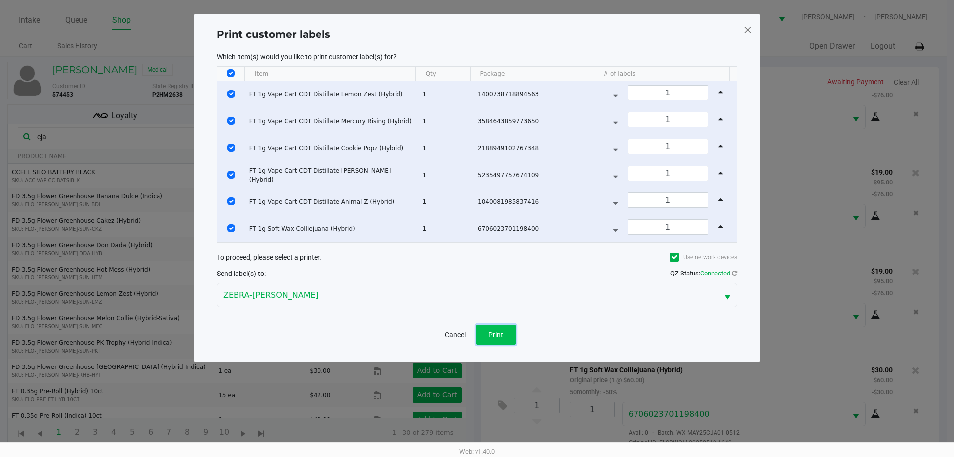
click at [508, 336] on button "Print" at bounding box center [496, 335] width 40 height 20
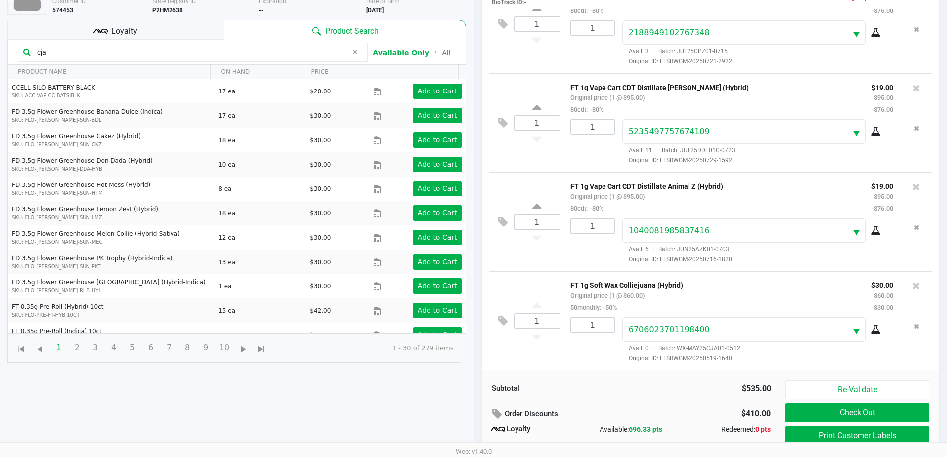
scroll to position [119, 0]
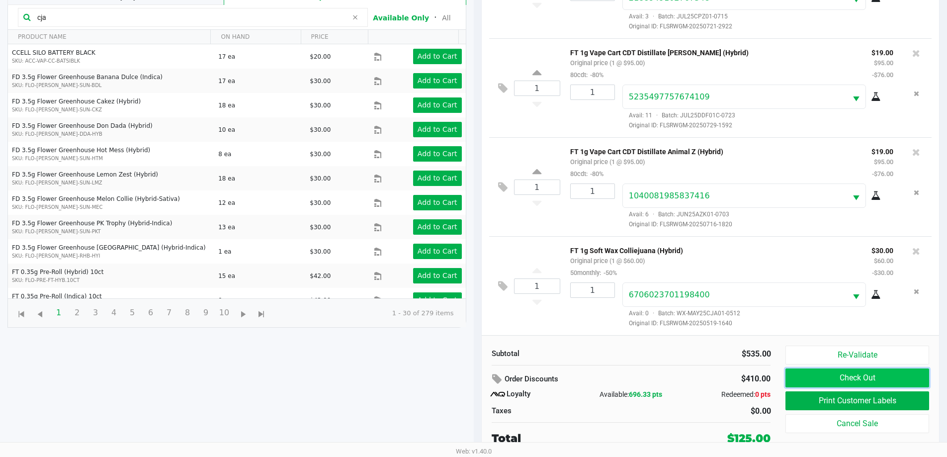
click at [849, 380] on button "Check Out" at bounding box center [856, 377] width 143 height 19
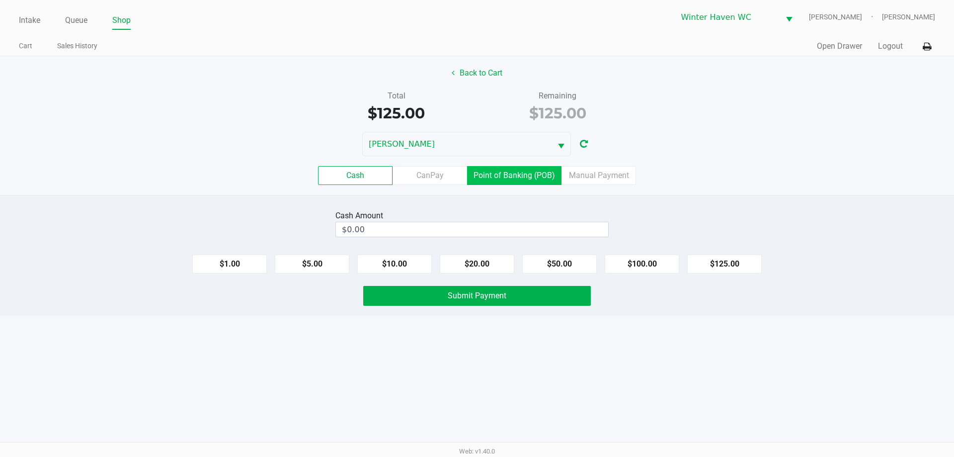
click at [535, 171] on label "Point of Banking (POB)" at bounding box center [514, 175] width 94 height 19
click at [0, 0] on 7 "Point of Banking (POB)" at bounding box center [0, 0] width 0 height 0
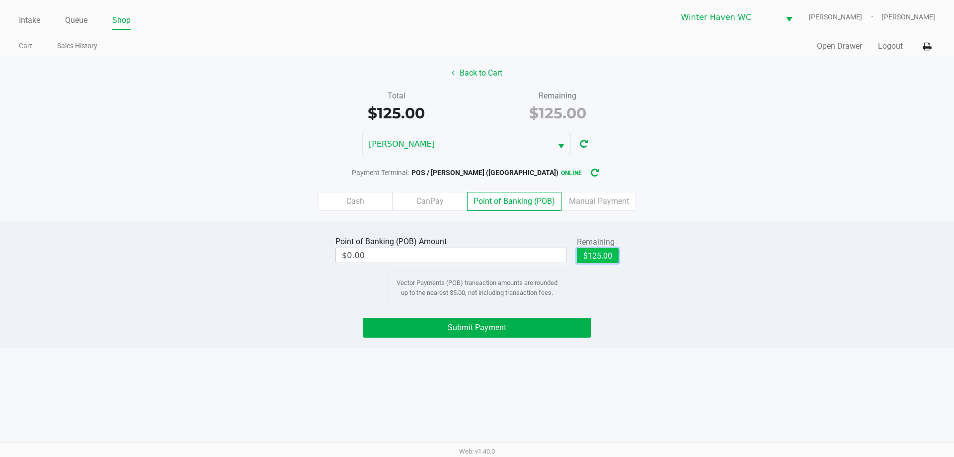
click at [613, 253] on button "$125.00" at bounding box center [598, 255] width 42 height 15
type input "$125.00"
click at [479, 333] on button "Submit Payment" at bounding box center [477, 328] width 228 height 20
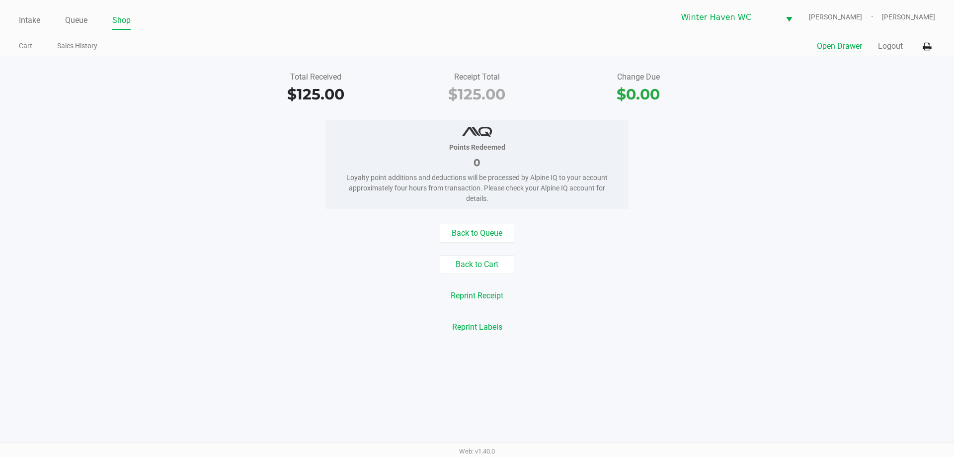
drag, startPoint x: 850, startPoint y: 43, endPoint x: 849, endPoint y: 49, distance: 6.5
click at [849, 49] on button "Open Drawer" at bounding box center [839, 46] width 45 height 12
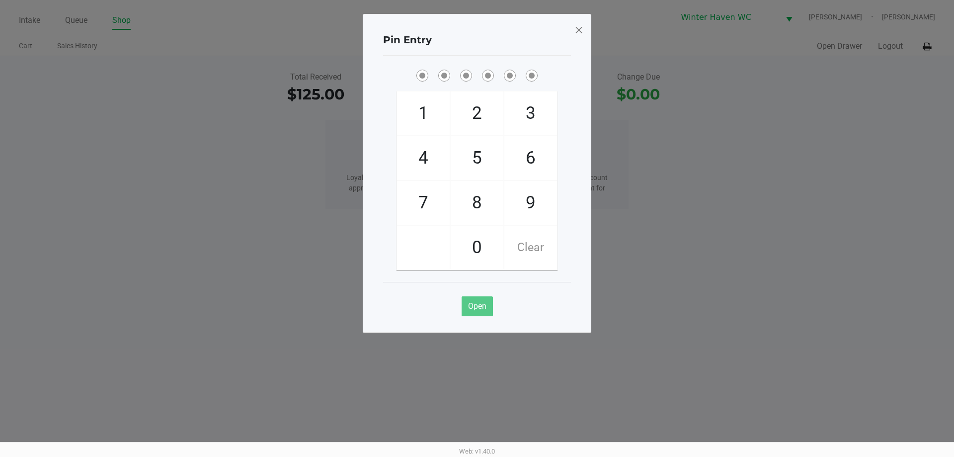
click at [900, 156] on ngb-modal-window "Pin Entry 1 4 7 2 5 8 0 3 6 9 Clear Open" at bounding box center [477, 228] width 954 height 457
checkbox input "true"
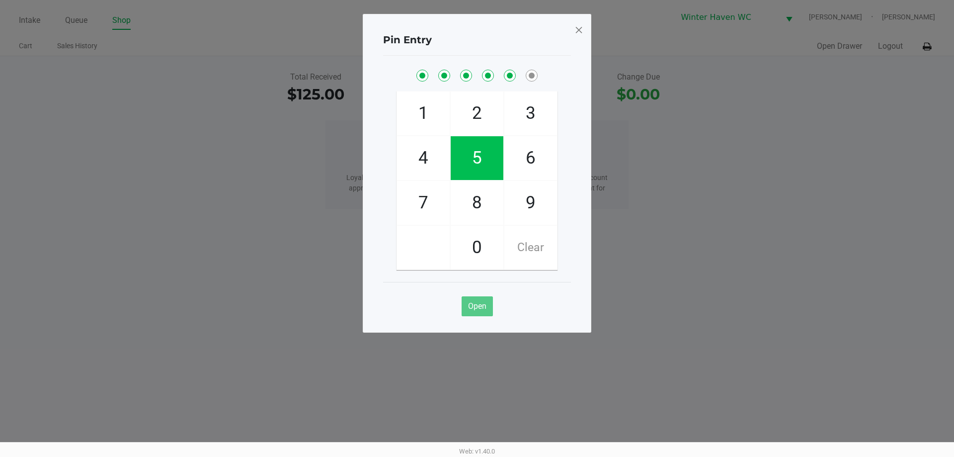
checkbox input "true"
click at [579, 31] on span at bounding box center [579, 30] width 9 height 16
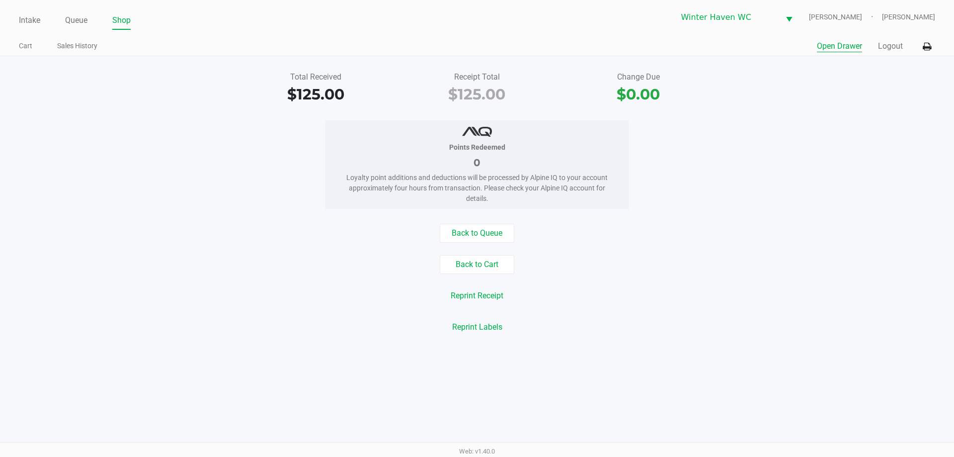
click at [835, 49] on button "Open Drawer" at bounding box center [839, 46] width 45 height 12
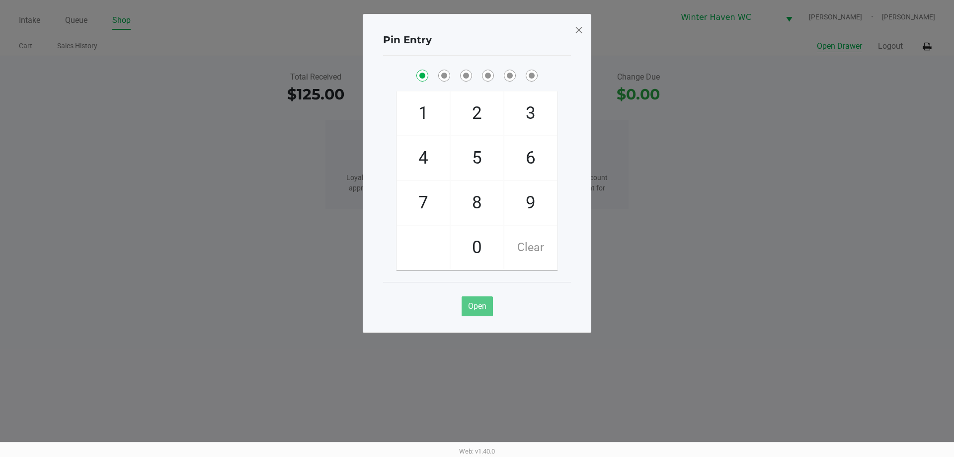
checkbox input "true"
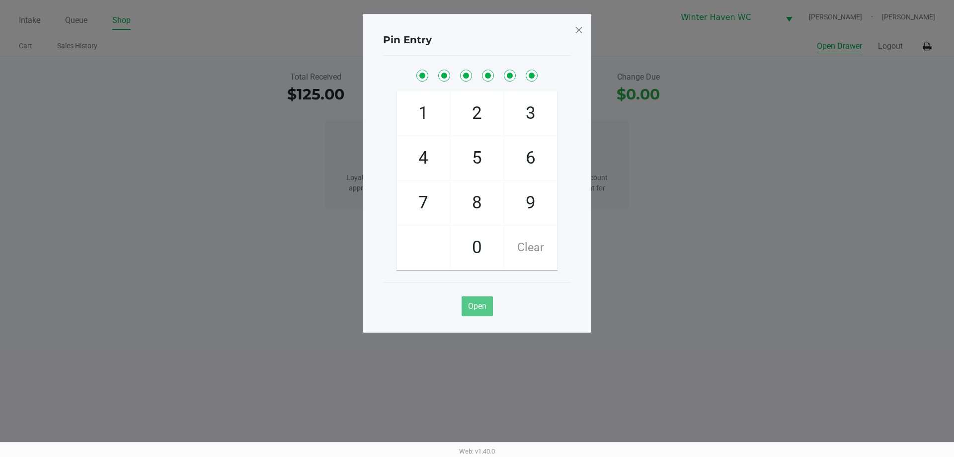
checkbox input "true"
